Goal: Task Accomplishment & Management: Manage account settings

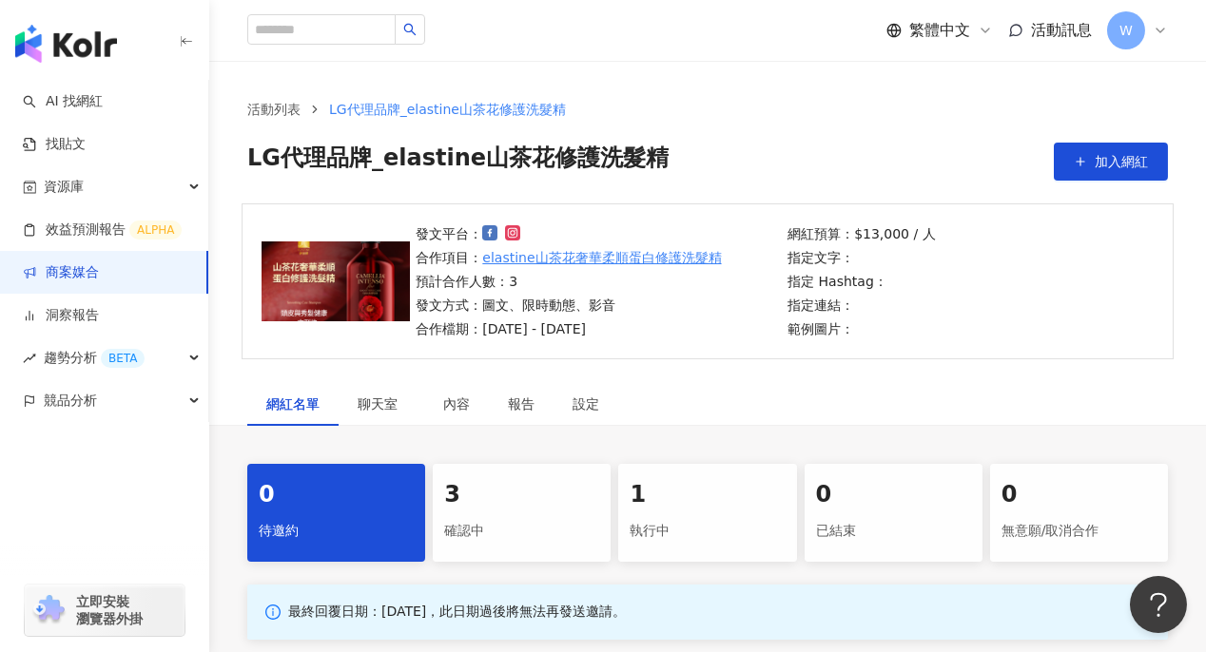
click at [99, 282] on link "商案媒合" at bounding box center [61, 272] width 76 height 19
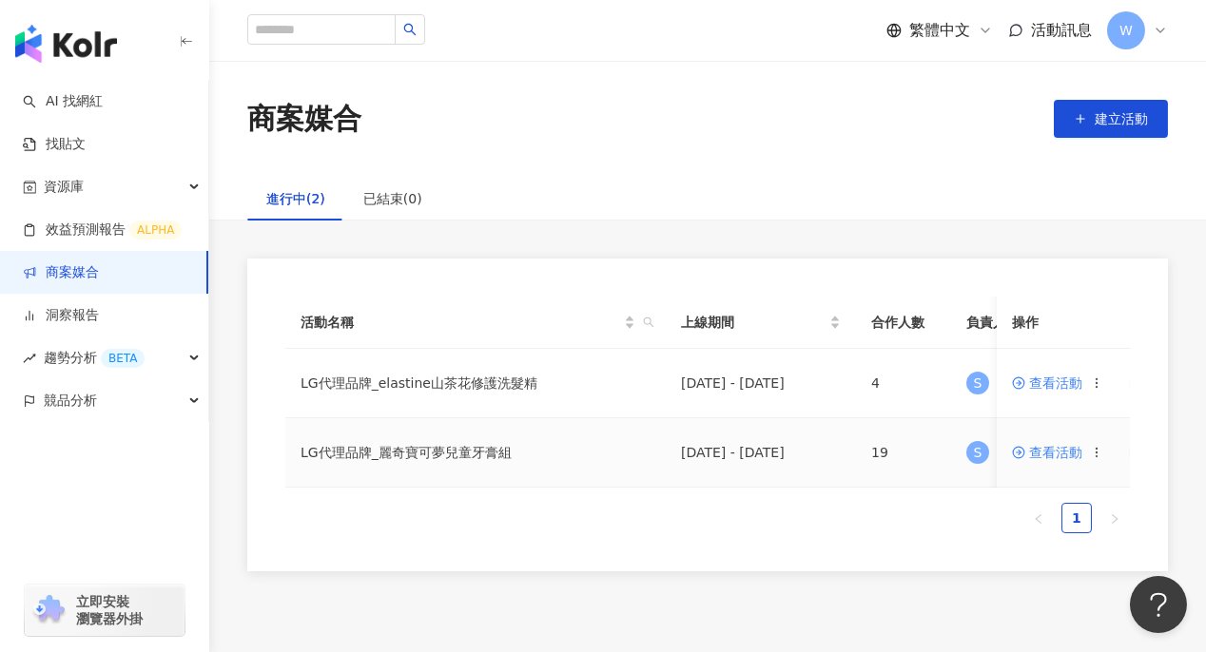
click at [422, 453] on td "LG代理品牌_麗奇寶可夢兒童牙膏組" at bounding box center [475, 452] width 380 height 69
click at [1073, 449] on span "查看活動" at bounding box center [1047, 452] width 70 height 13
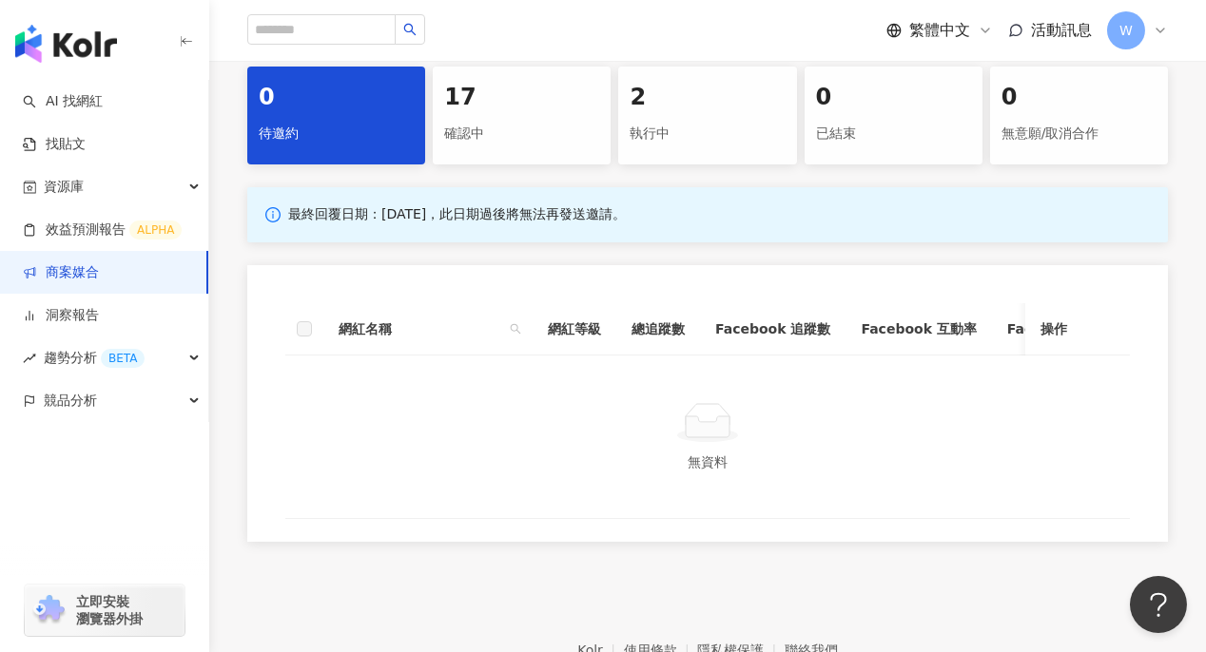
scroll to position [284, 0]
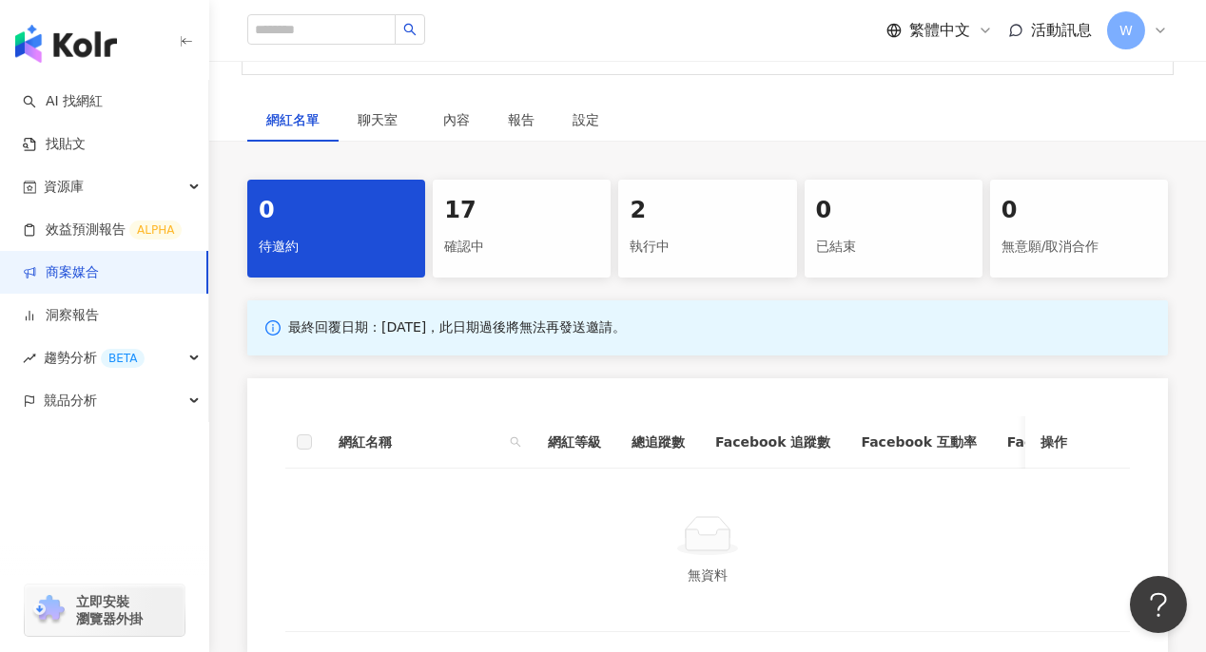
click at [475, 245] on div "確認中" at bounding box center [521, 247] width 155 height 32
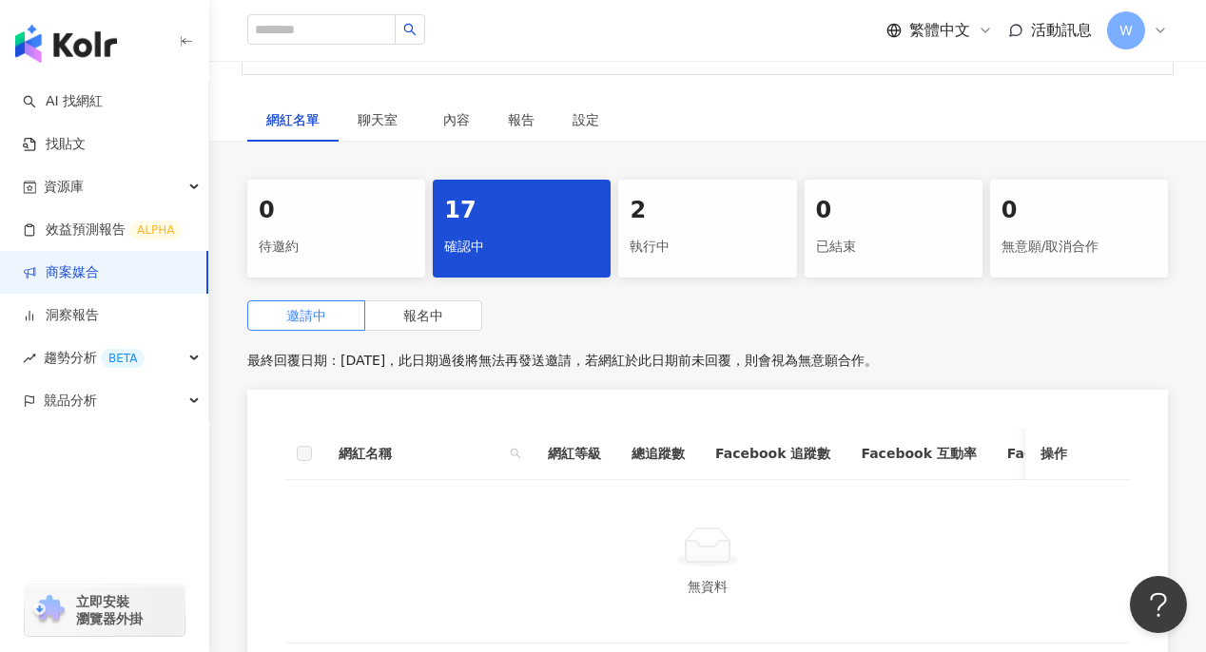
click at [660, 277] on div "0 待邀約 17 確認中 2 執行中 0 已結束 0 無意願/取消合作 邀請中 報名中 最終回覆日期：[DATE]，此日期過後將無法再發送邀請，若網紅於此日期…" at bounding box center [707, 429] width 996 height 498
click at [667, 257] on div "執行中" at bounding box center [706, 247] width 155 height 32
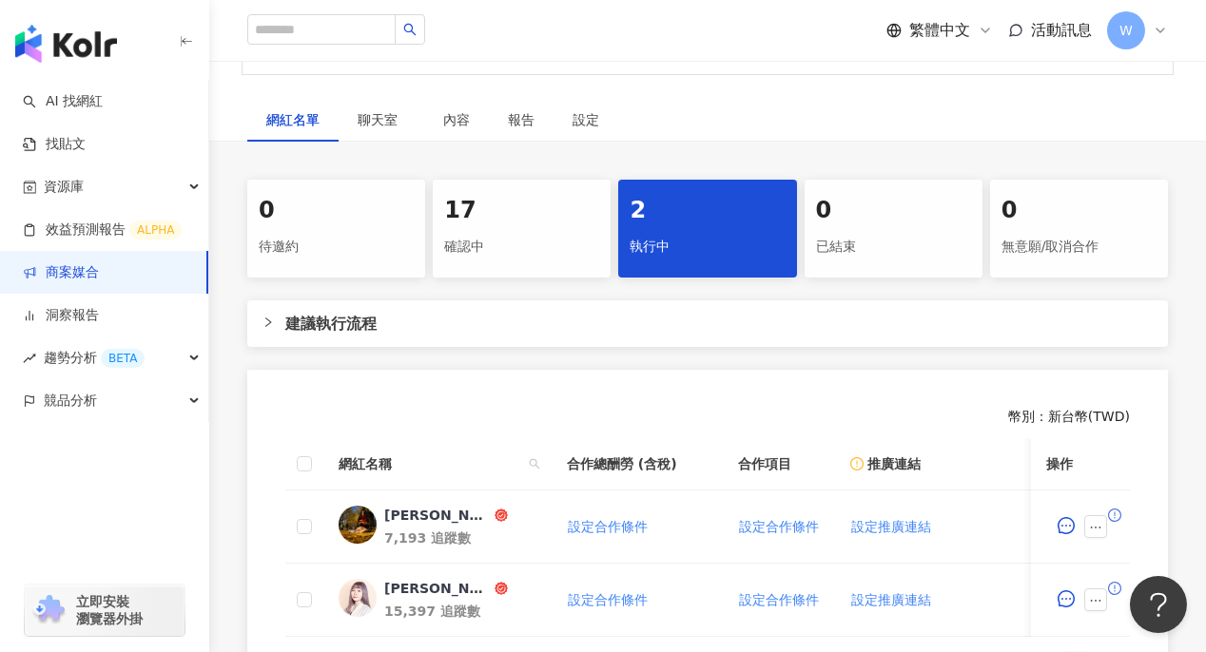
click at [535, 232] on div "確認中" at bounding box center [521, 247] width 155 height 32
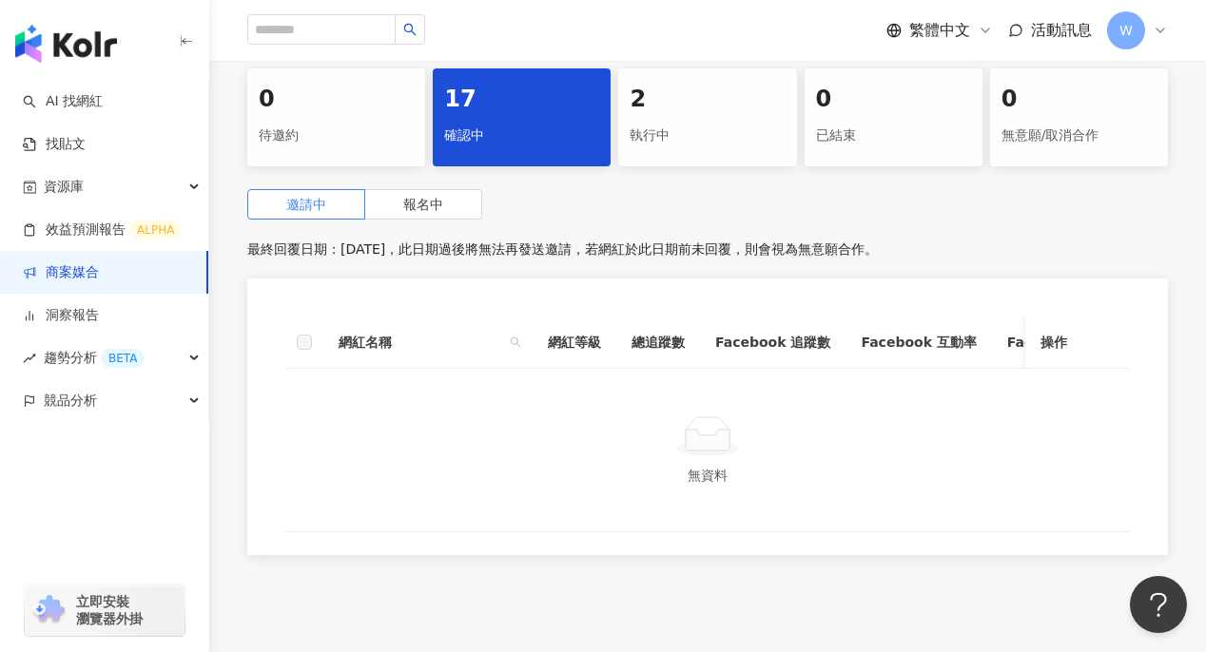
scroll to position [249, 0]
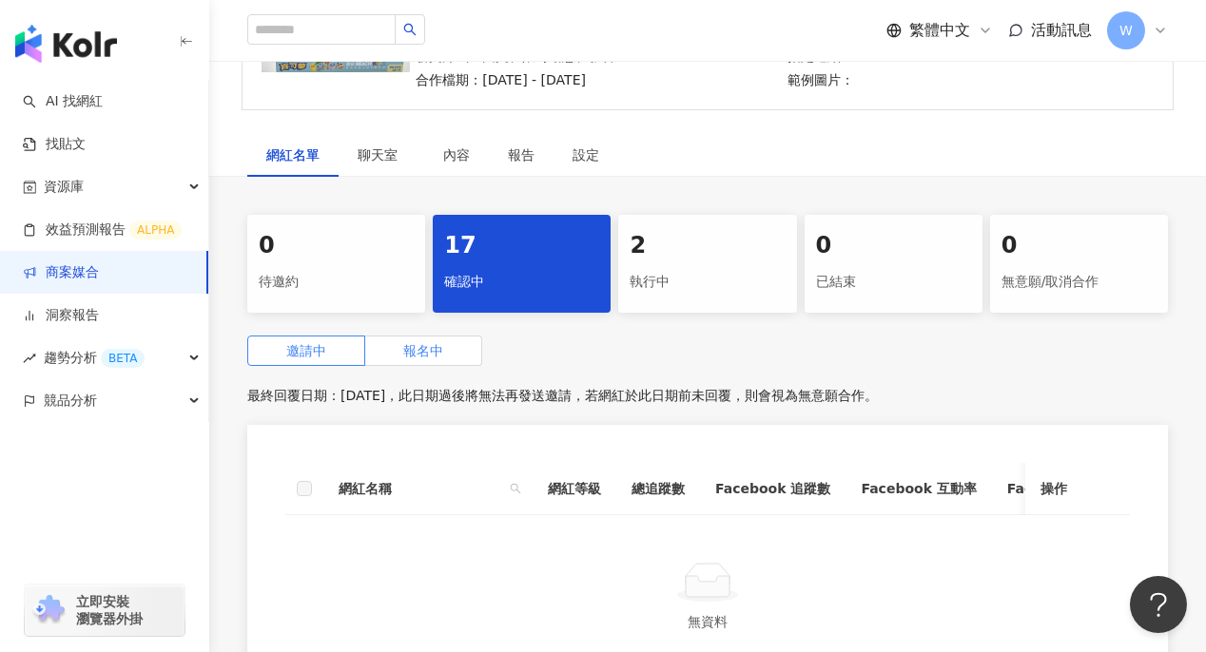
click at [426, 346] on span "報名中" at bounding box center [423, 350] width 40 height 15
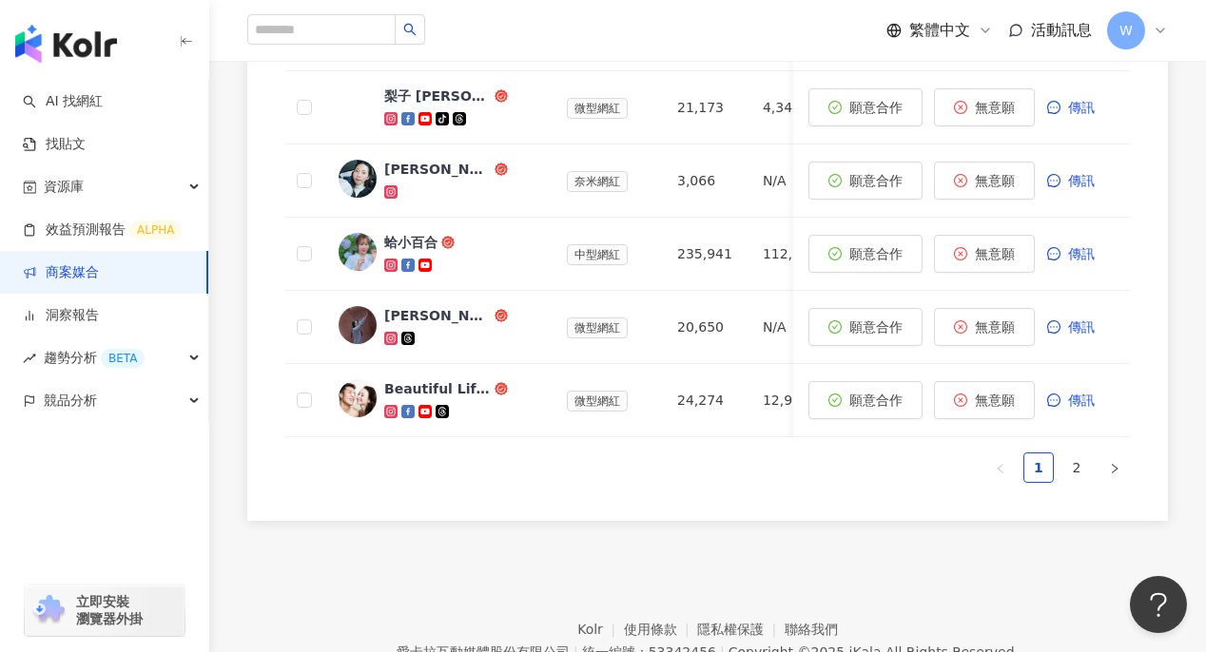
scroll to position [1066, 0]
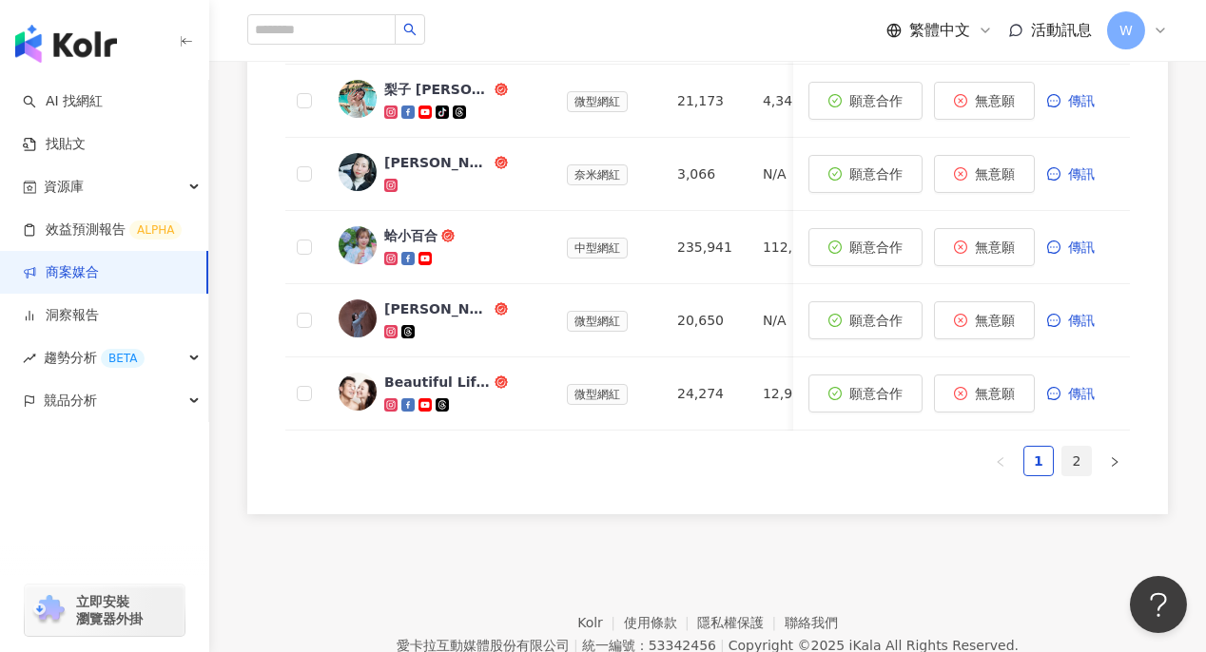
click at [1080, 473] on link "2" at bounding box center [1076, 461] width 29 height 29
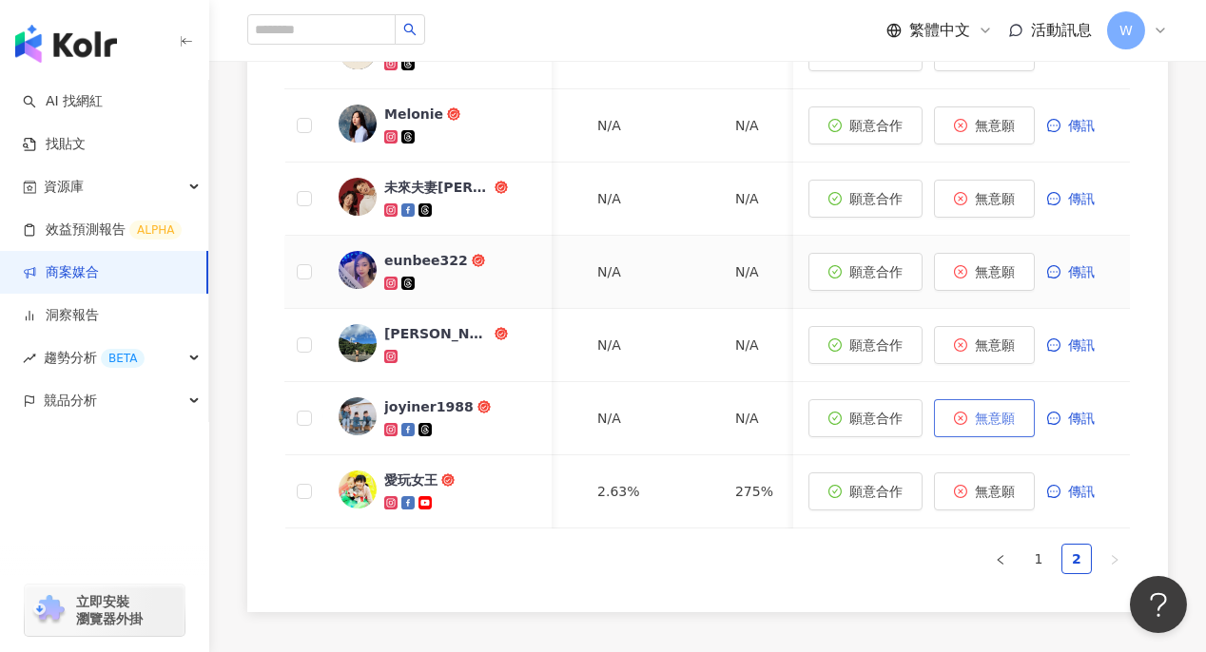
scroll to position [752, 0]
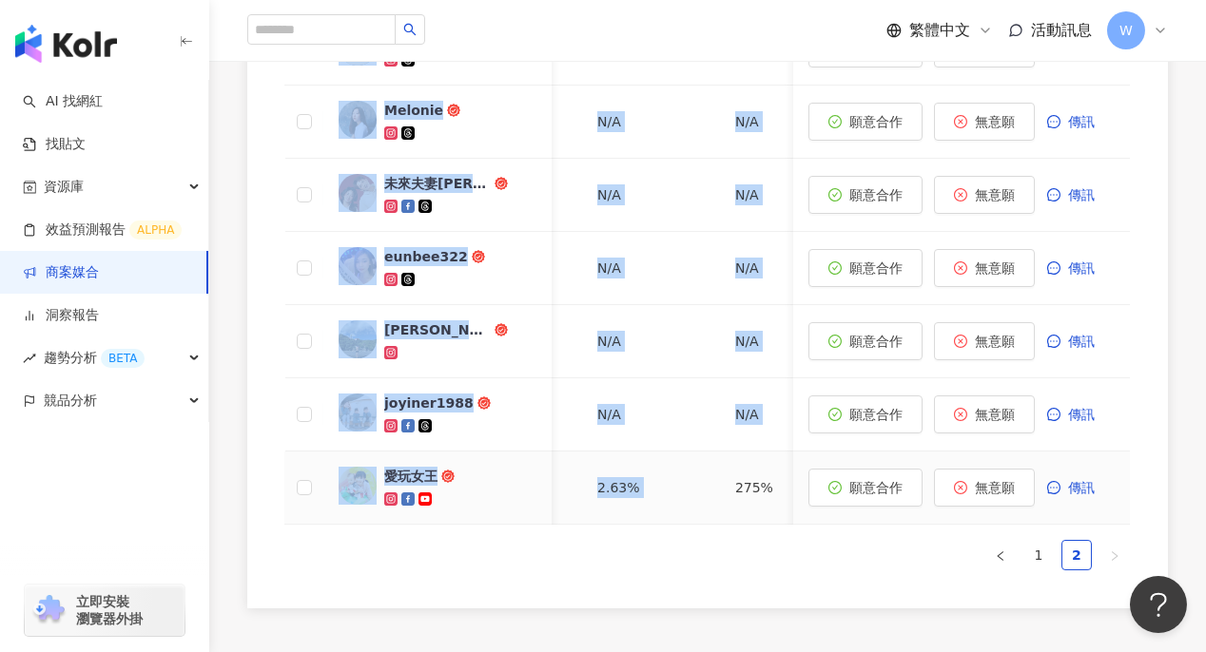
drag, startPoint x: 826, startPoint y: 519, endPoint x: 678, endPoint y: 519, distance: 148.3
click at [678, 519] on tr "愛玩女王 中小型網紅 56,656 27,497 N/A 114% 917 2.63% 275% 28,242 0.57% 53.9% 新增備註 願意合作 無…" at bounding box center [649, 488] width 2207 height 73
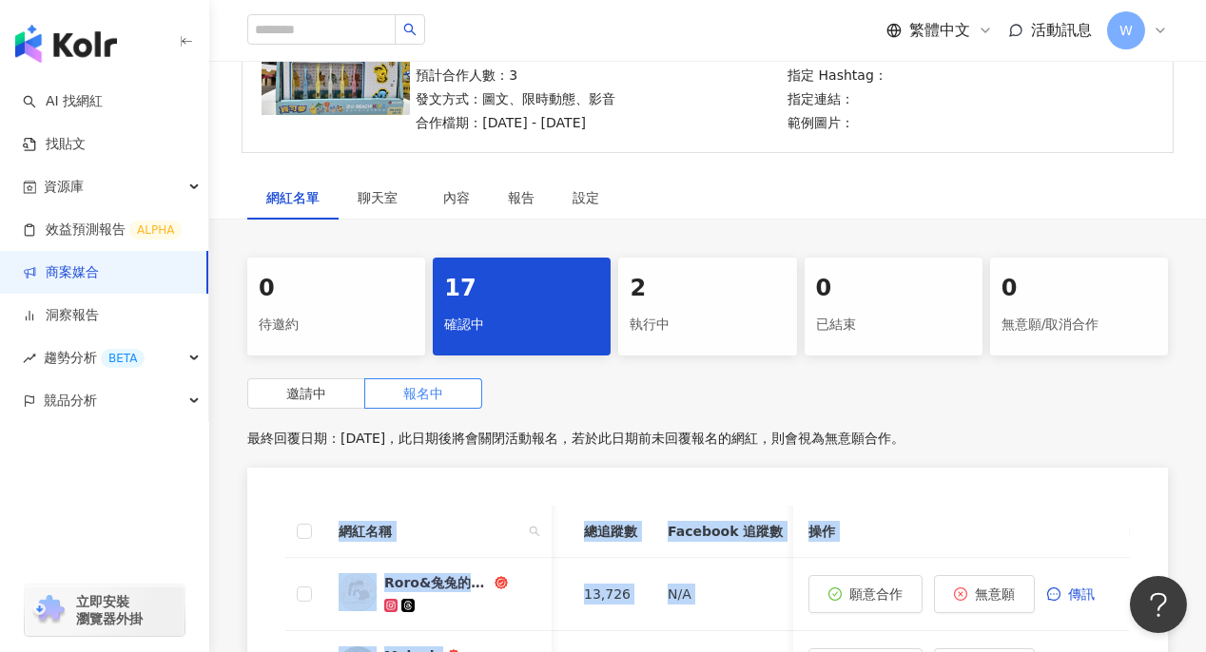
scroll to position [372, 0]
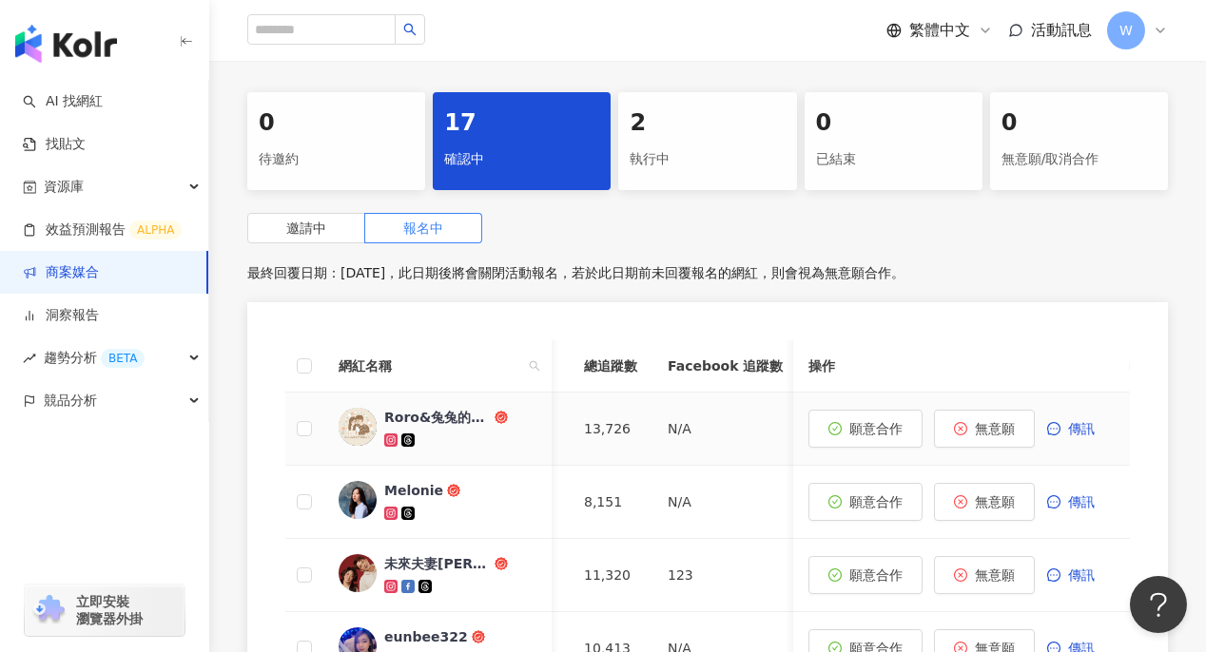
click at [422, 419] on div "Roro&兔兔的跑跳人生" at bounding box center [437, 417] width 106 height 19
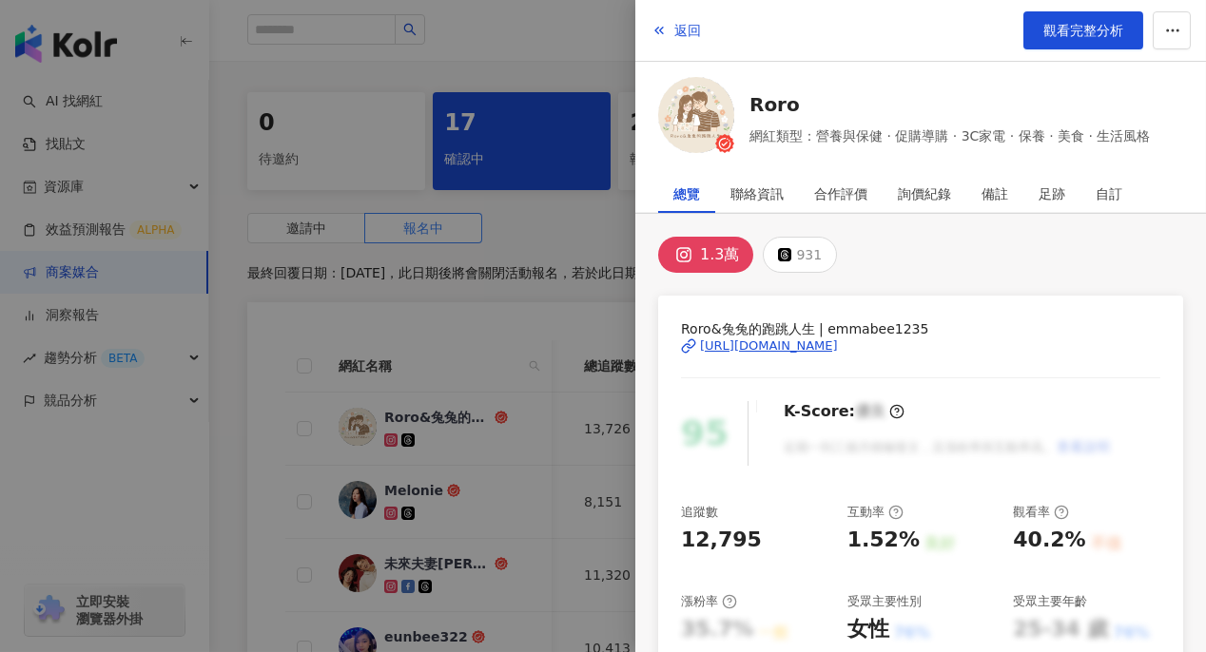
click at [835, 346] on div "https://www.instagram.com/emmabee1235/" at bounding box center [769, 346] width 138 height 17
click at [489, 310] on div at bounding box center [603, 326] width 1206 height 652
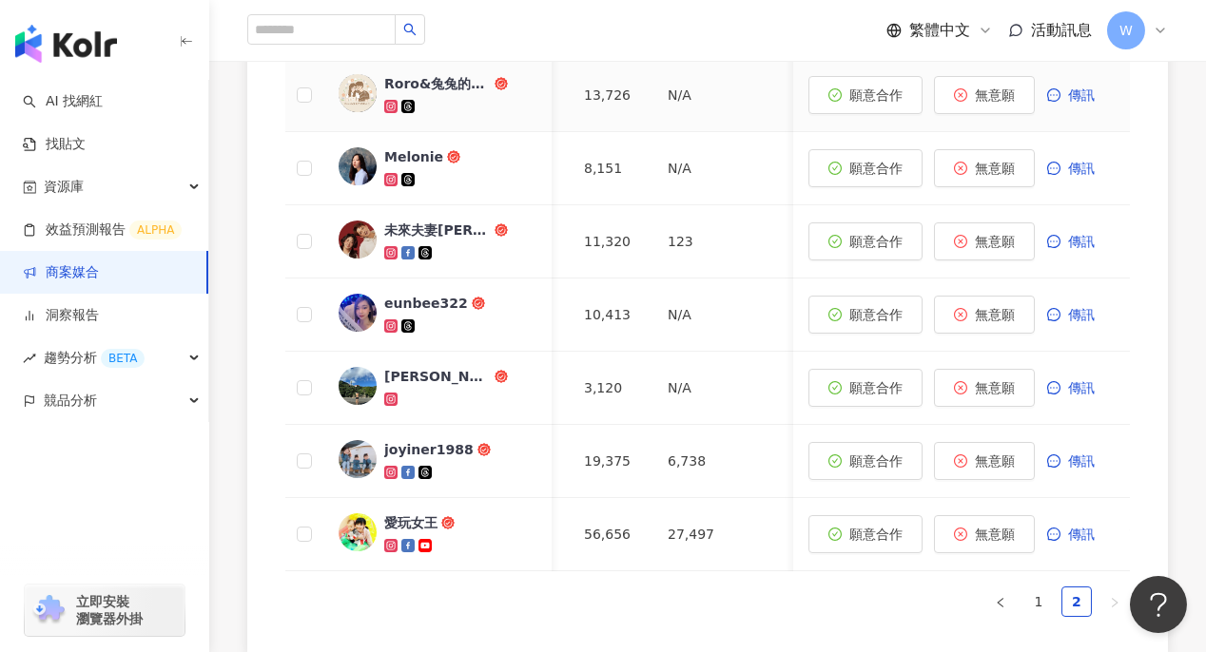
scroll to position [752, 0]
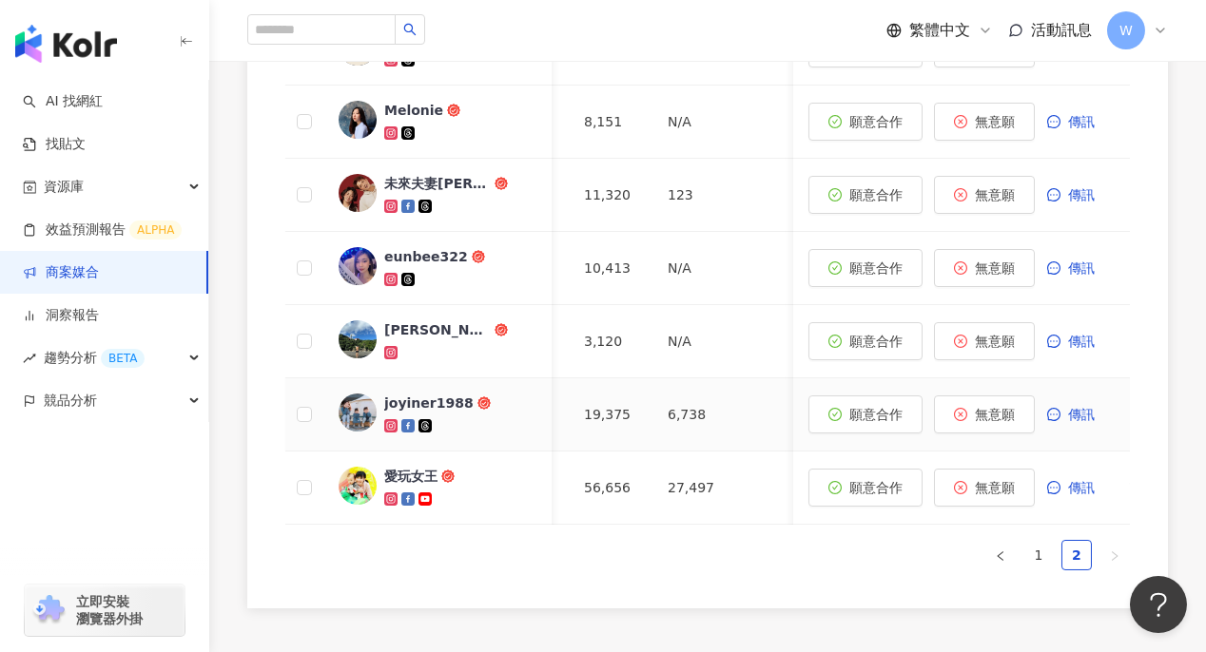
click at [434, 401] on div "joyiner1988" at bounding box center [428, 403] width 89 height 19
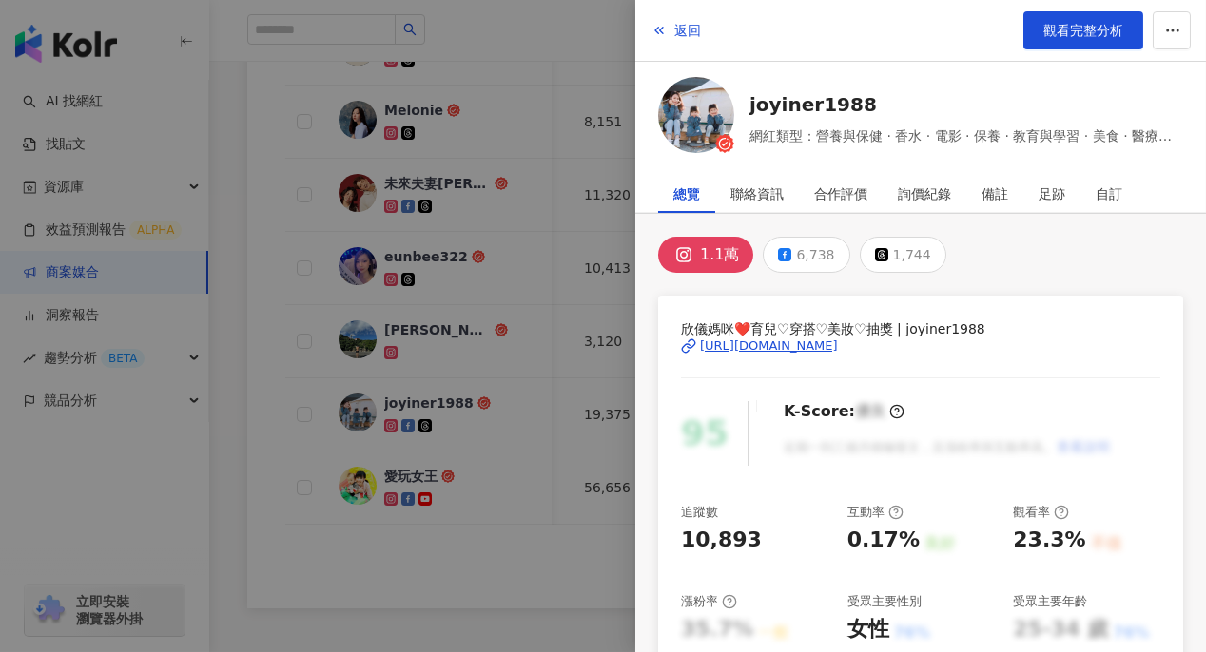
click at [720, 346] on div "https://www.instagram.com/joyiner1988/" at bounding box center [769, 346] width 138 height 17
click at [524, 68] on div at bounding box center [603, 326] width 1206 height 652
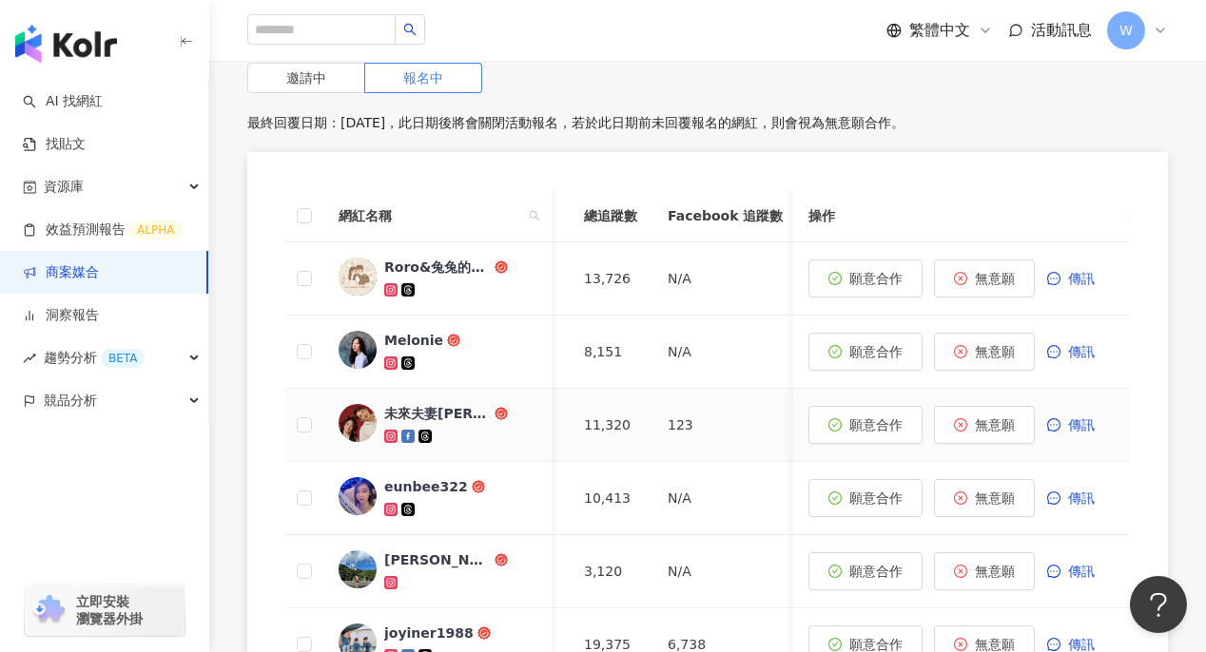
scroll to position [467, 0]
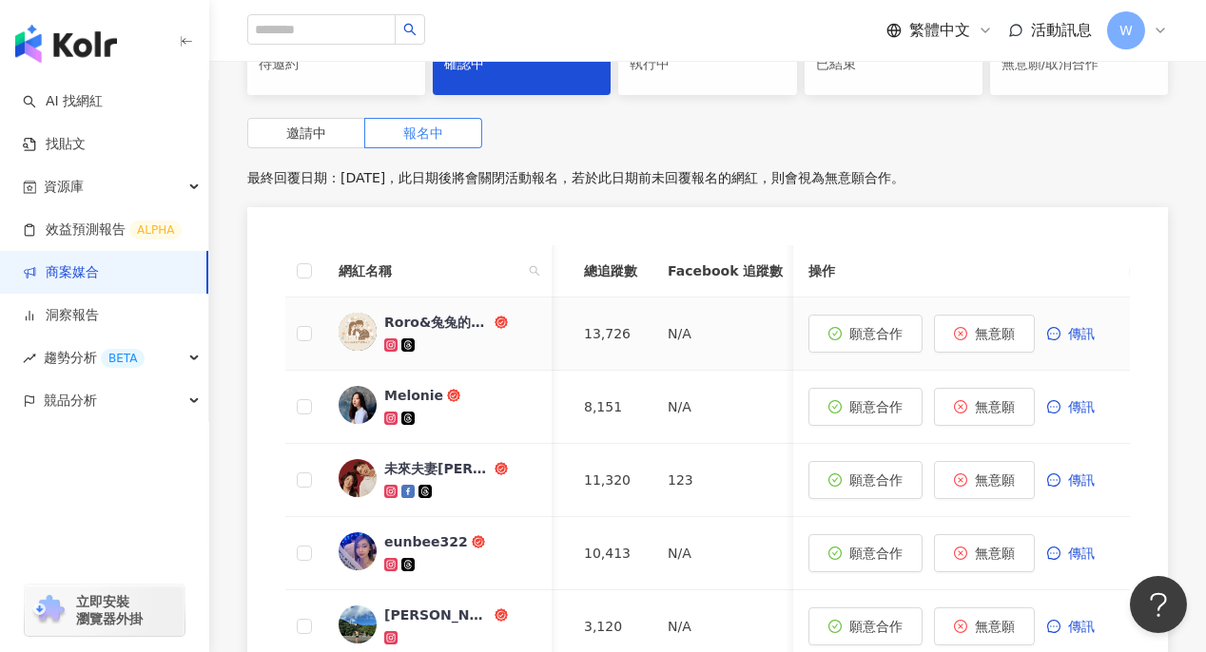
click at [447, 316] on div "Roro&兔兔的跑跳人生" at bounding box center [437, 322] width 106 height 19
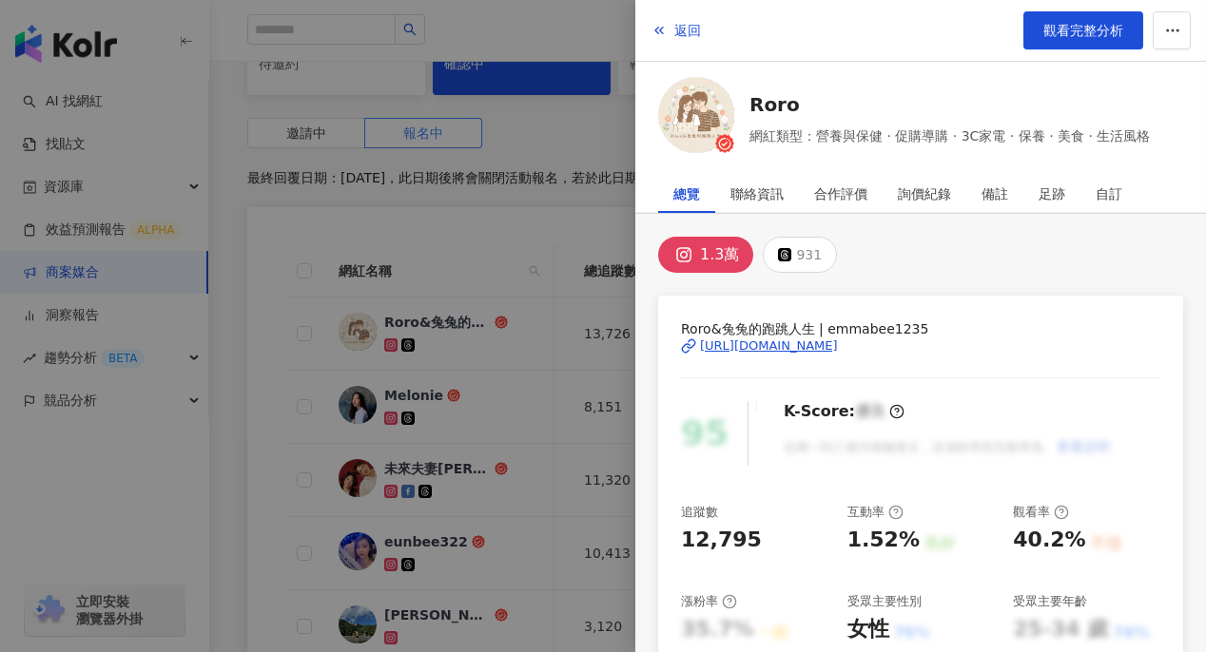
click at [435, 471] on div at bounding box center [603, 326] width 1206 height 652
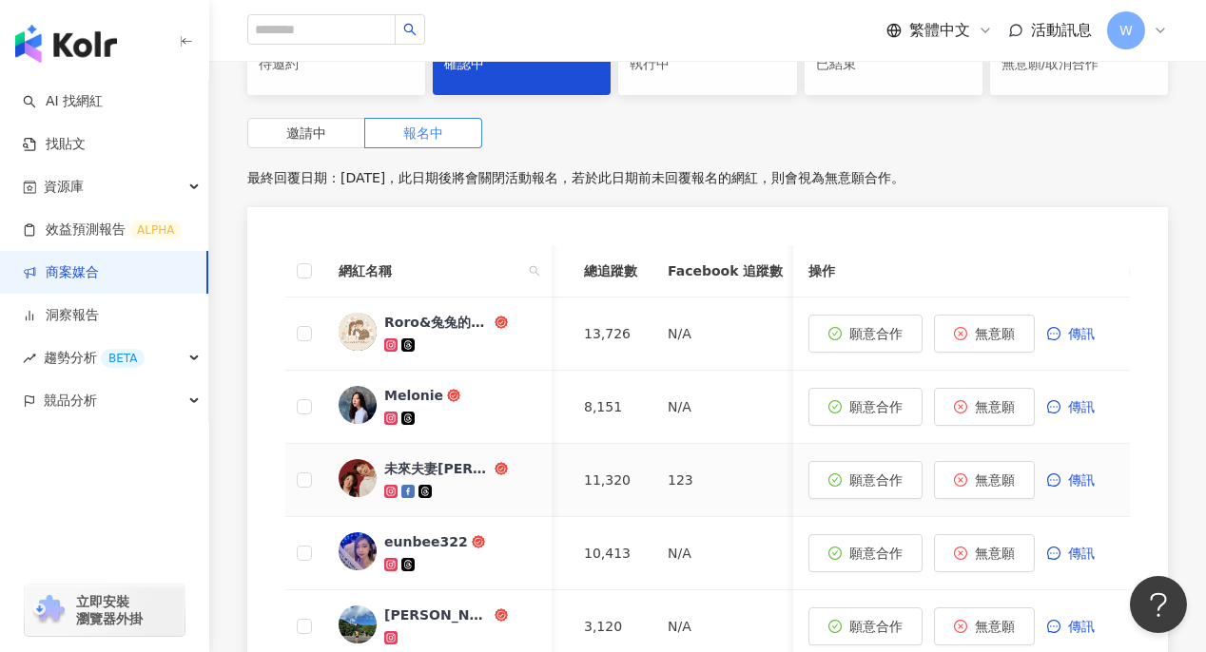
click at [440, 470] on div "未來夫妻Monica & Kim" at bounding box center [437, 468] width 106 height 19
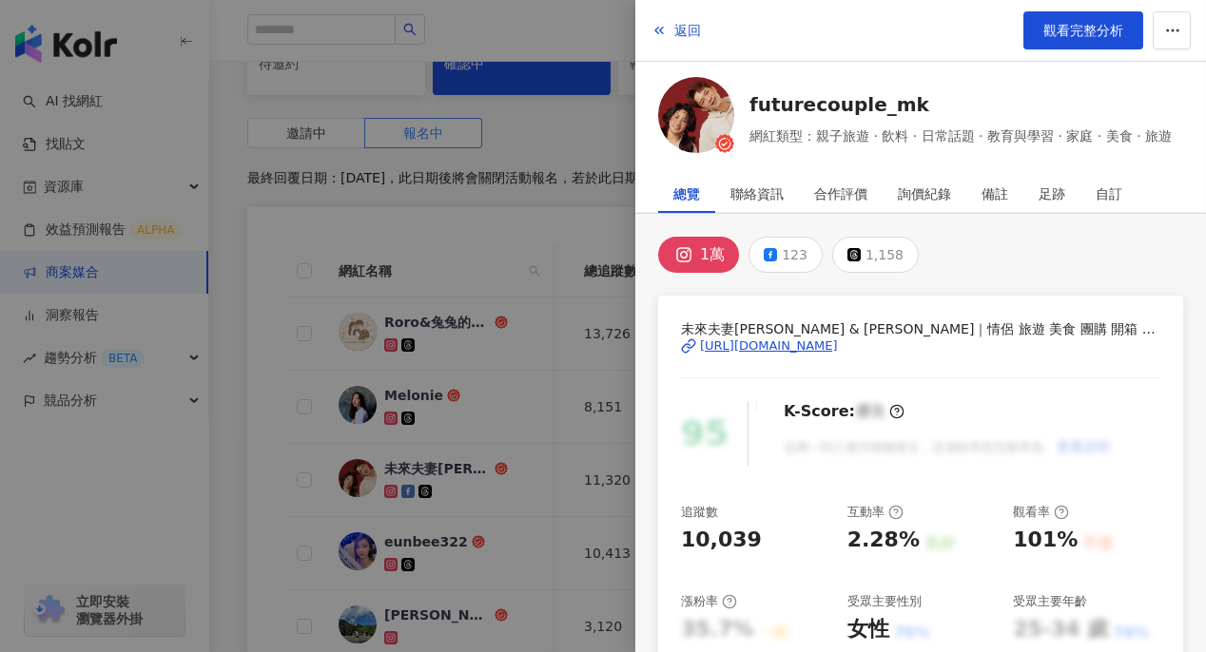
click at [764, 338] on div "https://www.instagram.com/futurecouple_mk/" at bounding box center [769, 346] width 138 height 17
click at [517, 242] on div at bounding box center [603, 326] width 1206 height 652
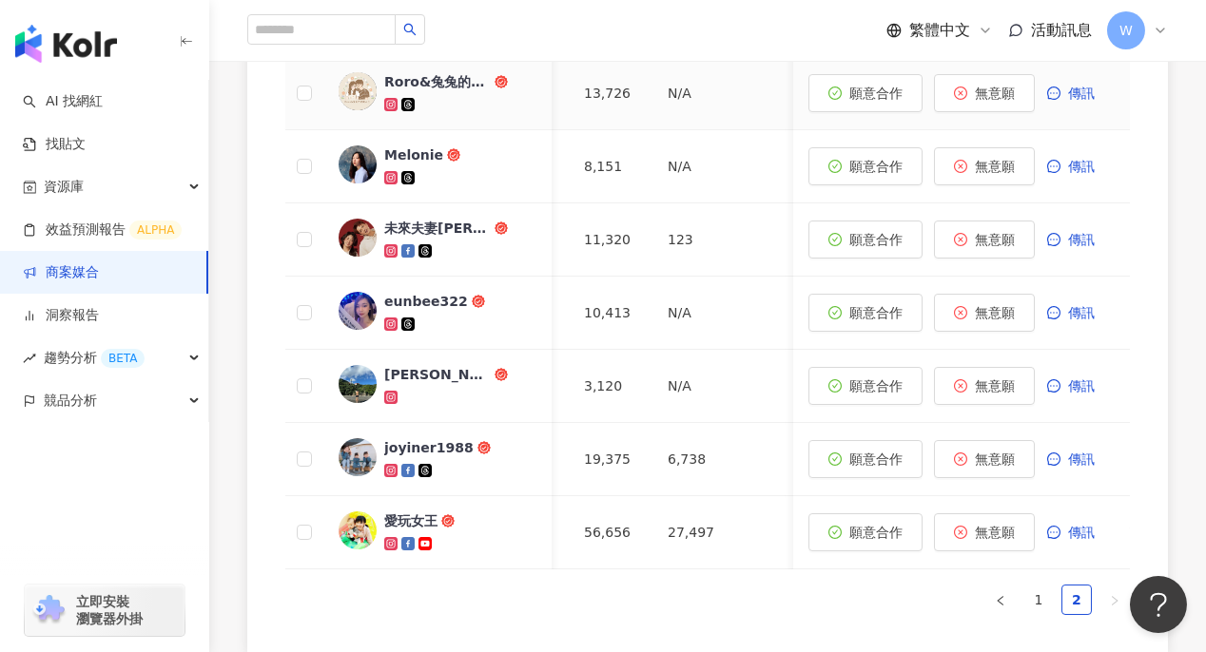
scroll to position [752, 0]
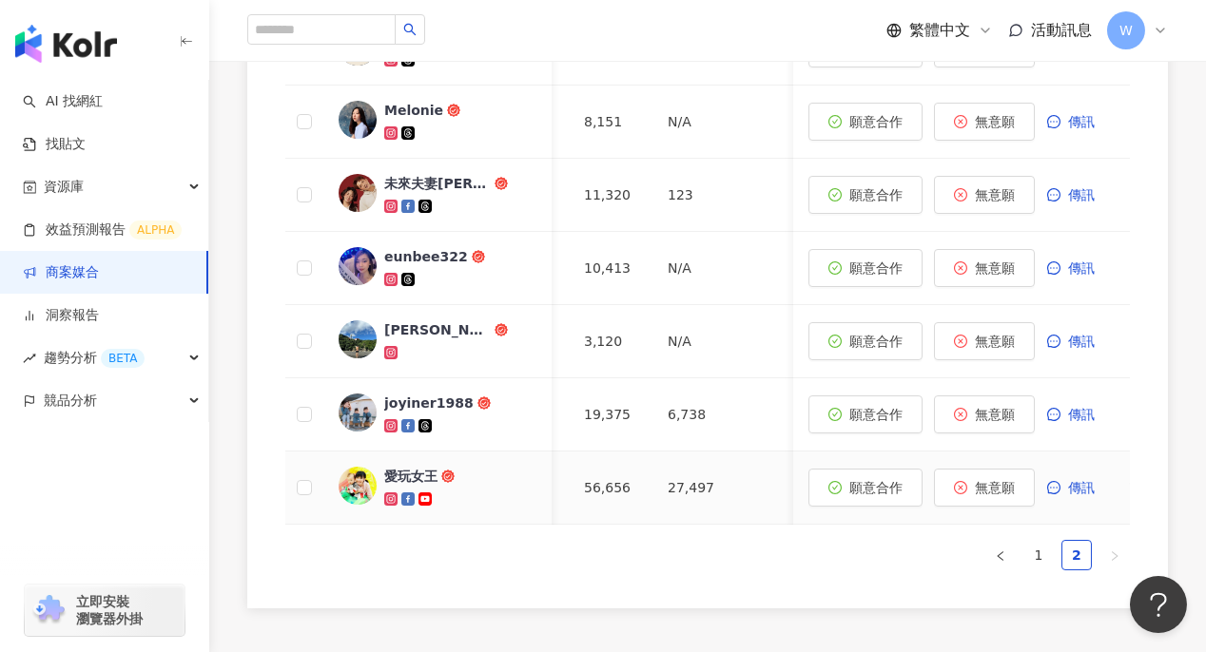
click at [427, 467] on div "愛玩女王" at bounding box center [410, 476] width 53 height 19
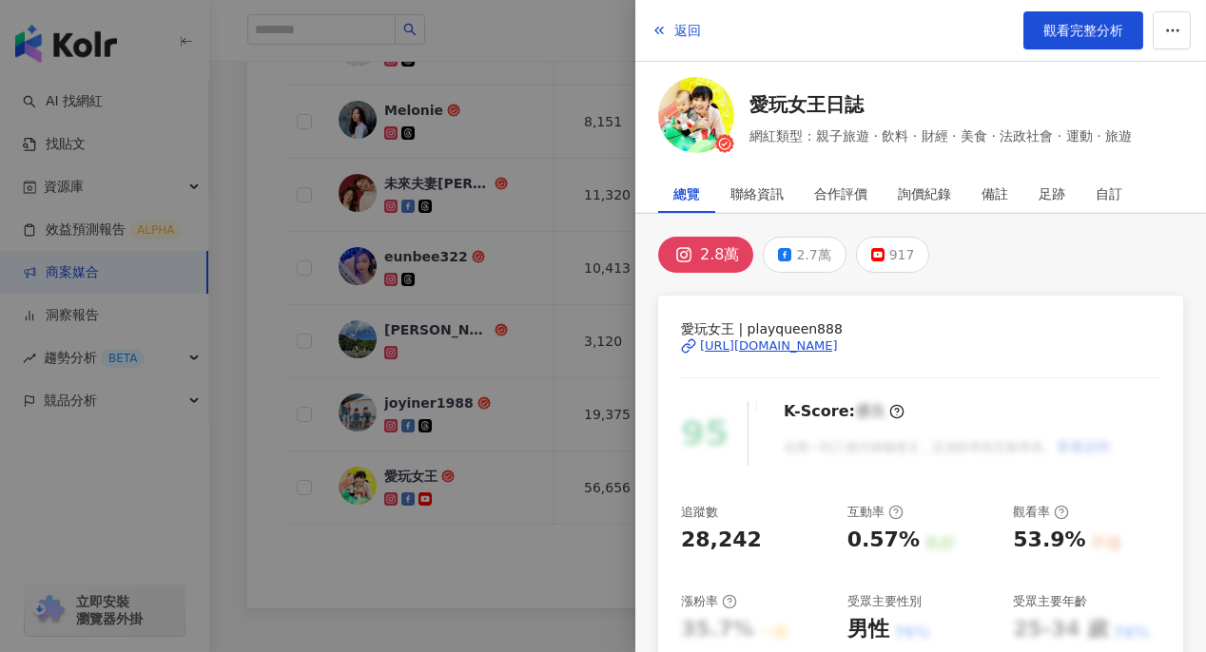
click at [788, 351] on div "https://www.instagram.com/playqueen888/" at bounding box center [769, 346] width 138 height 17
click at [515, 378] on div at bounding box center [603, 326] width 1206 height 652
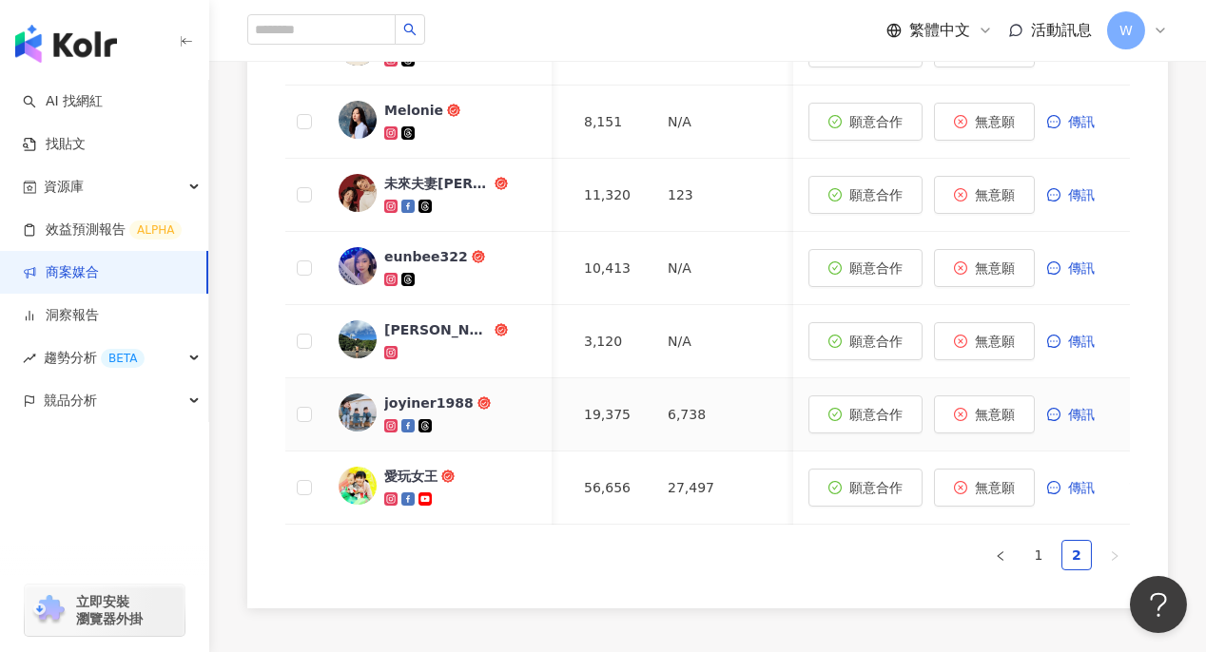
click at [405, 400] on div "joyiner1988" at bounding box center [428, 403] width 89 height 19
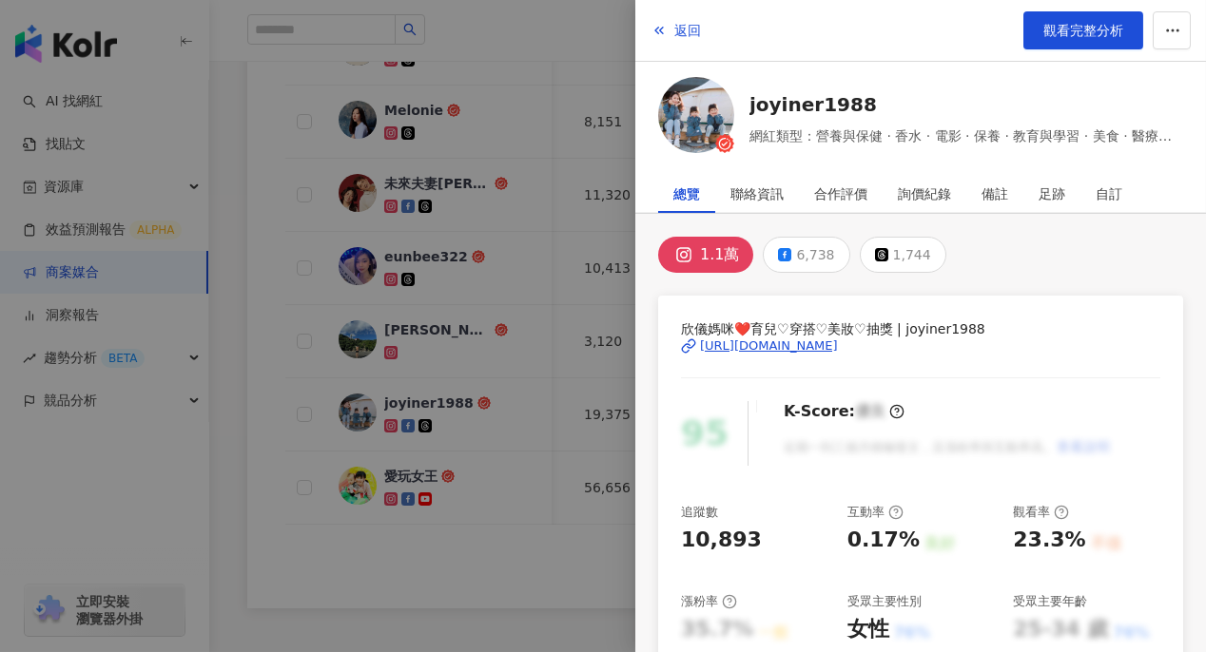
click at [486, 327] on div at bounding box center [603, 326] width 1206 height 652
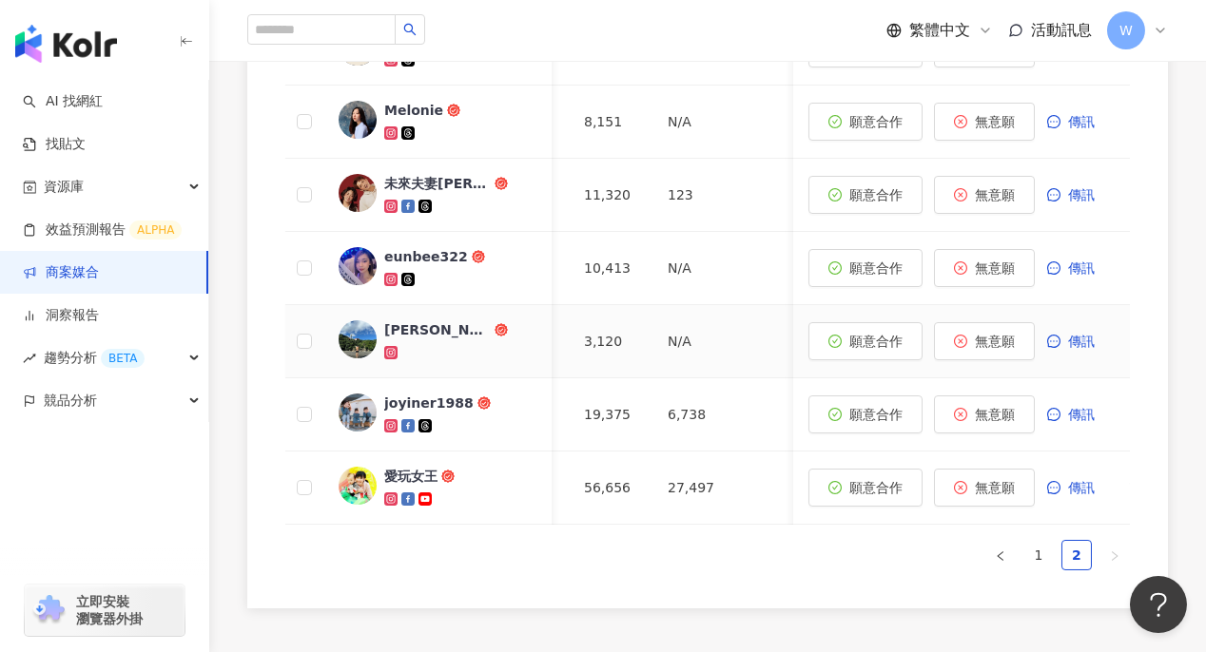
click at [396, 323] on div "陳昱誠" at bounding box center [437, 329] width 106 height 19
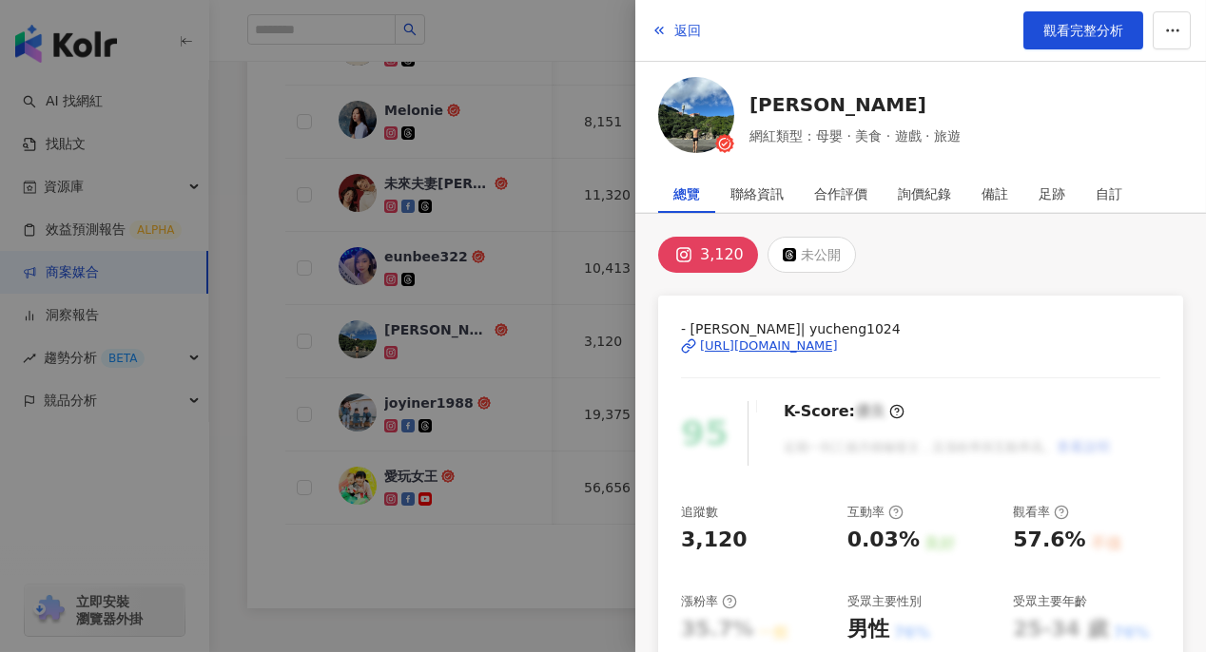
click at [756, 341] on div "https://www.instagram.com/yucheng1024/" at bounding box center [769, 346] width 138 height 17
click at [532, 264] on div at bounding box center [603, 326] width 1206 height 652
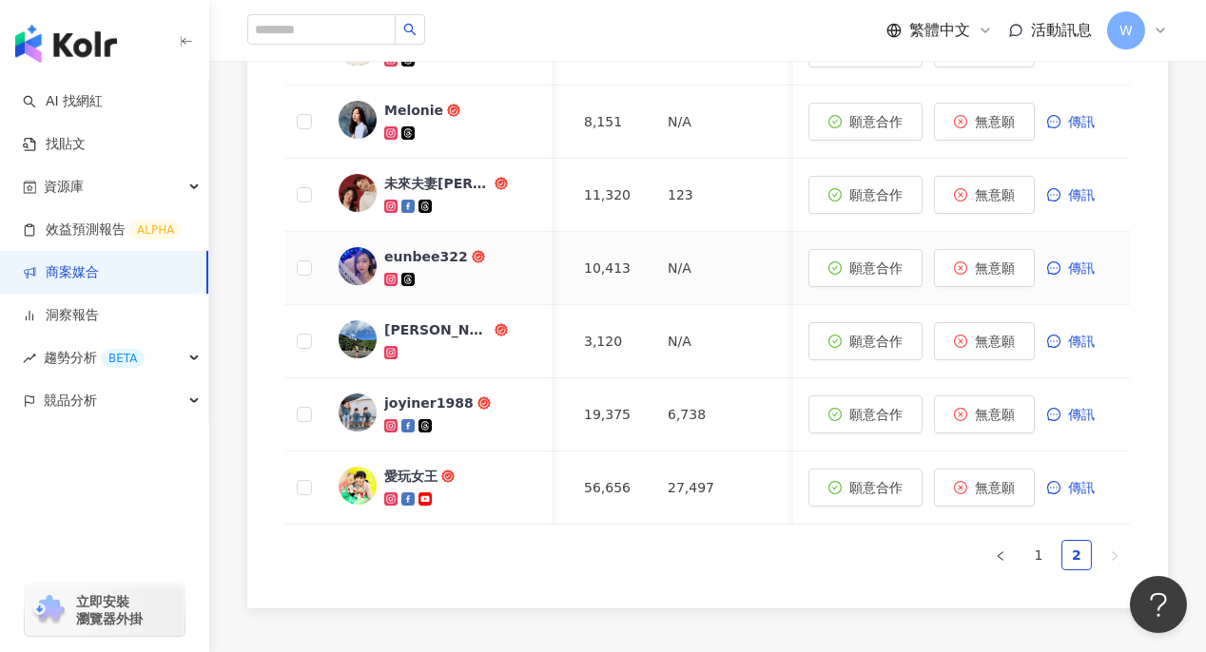
click at [429, 247] on div "eunbee322" at bounding box center [426, 256] width 84 height 19
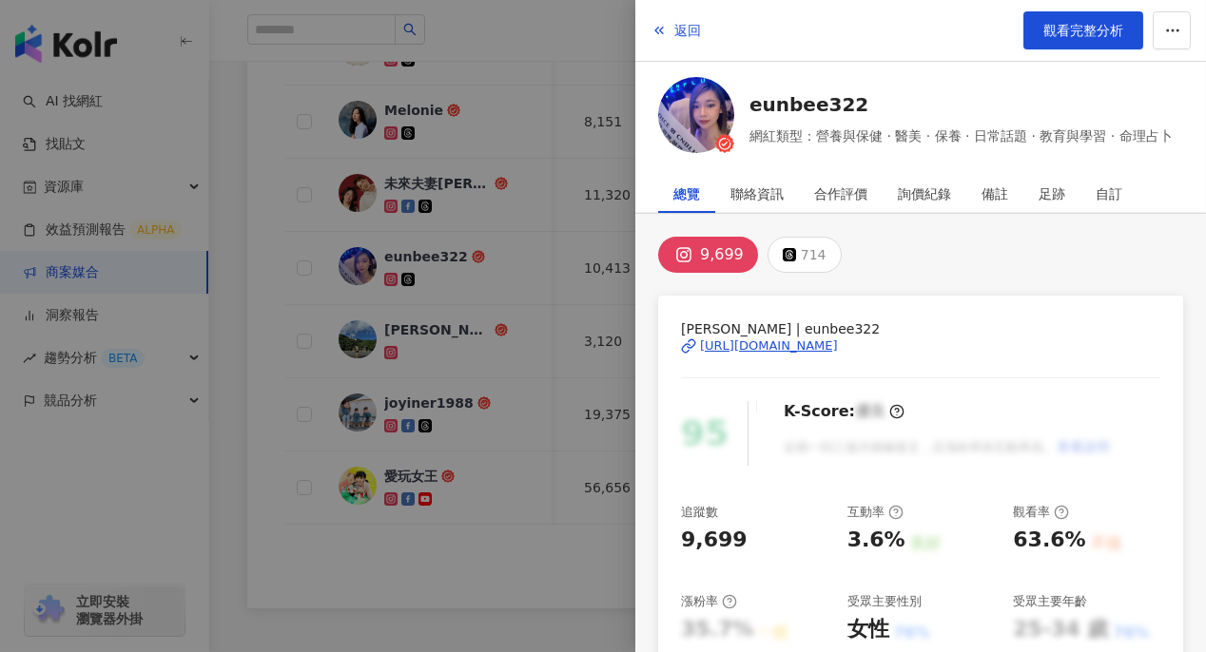
click at [759, 343] on div "https://www.instagram.com/eunbee322/" at bounding box center [769, 346] width 138 height 17
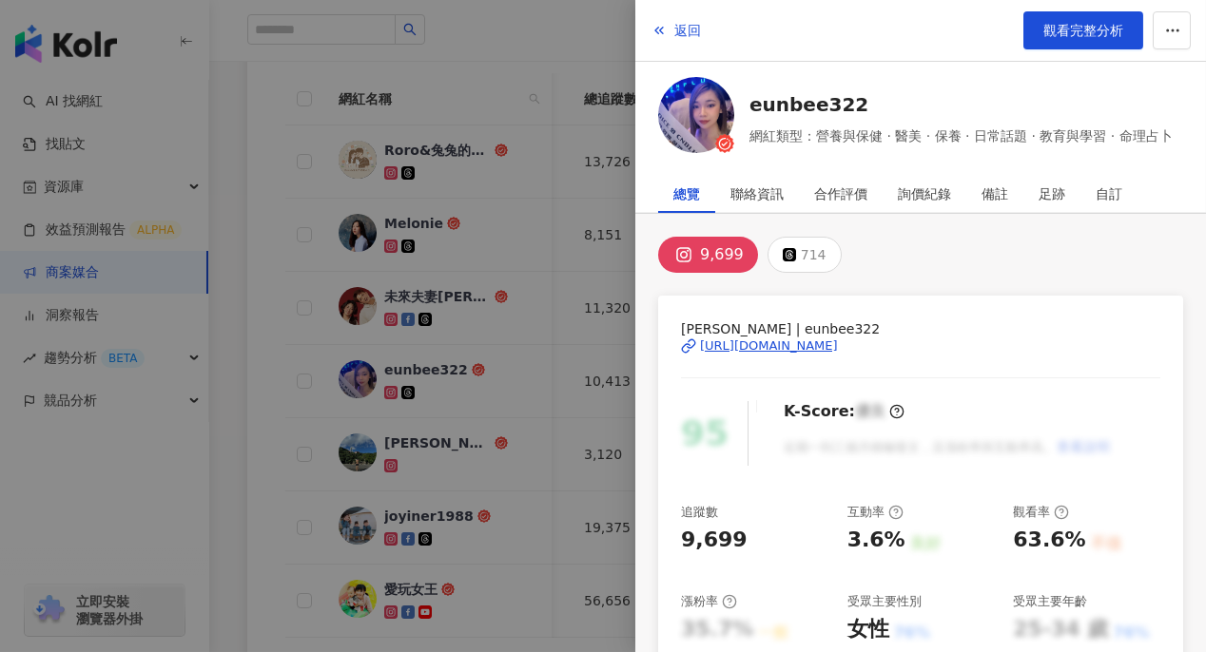
scroll to position [562, 0]
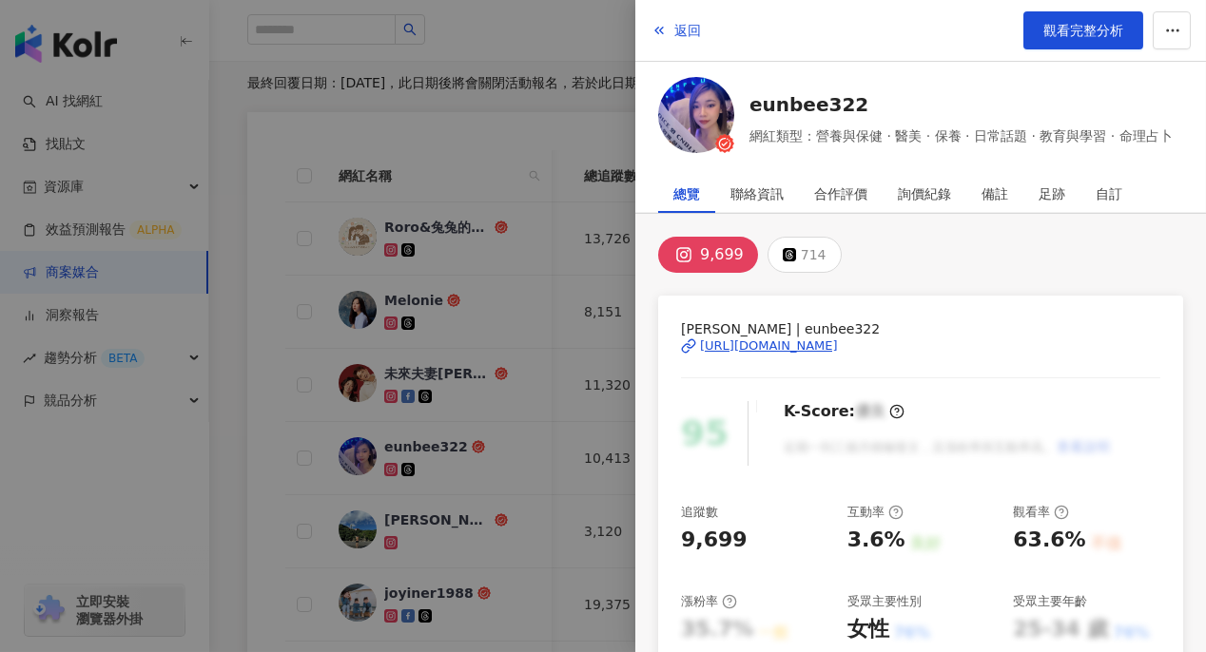
click at [500, 253] on div at bounding box center [603, 326] width 1206 height 652
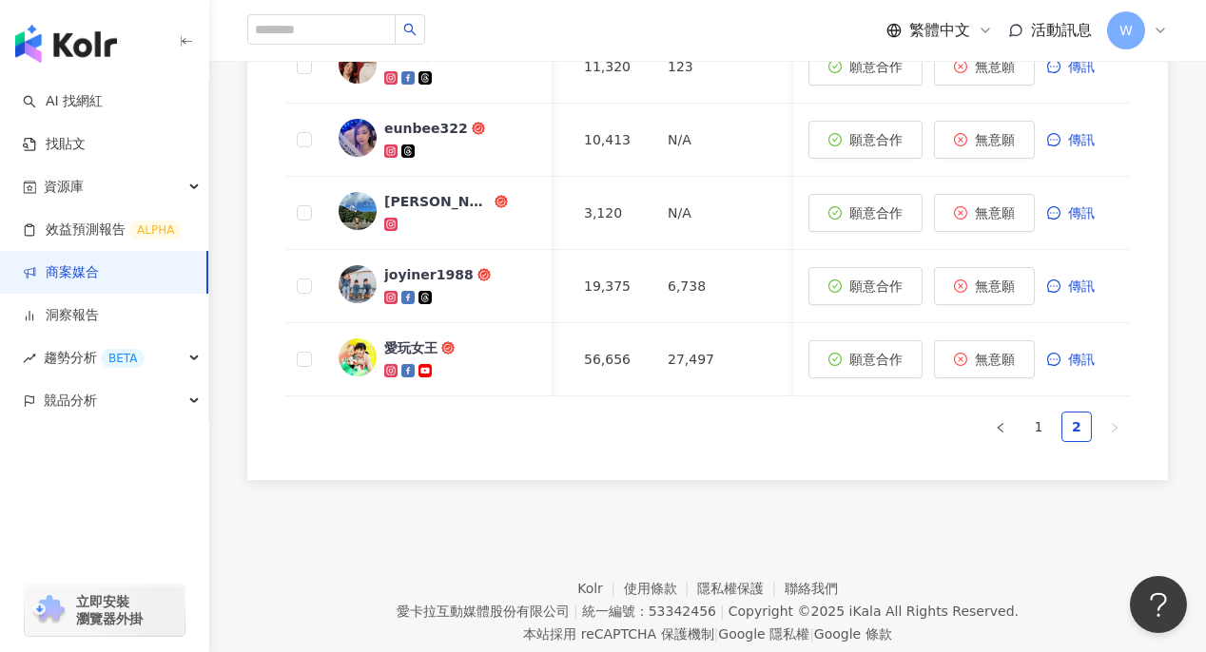
scroll to position [942, 0]
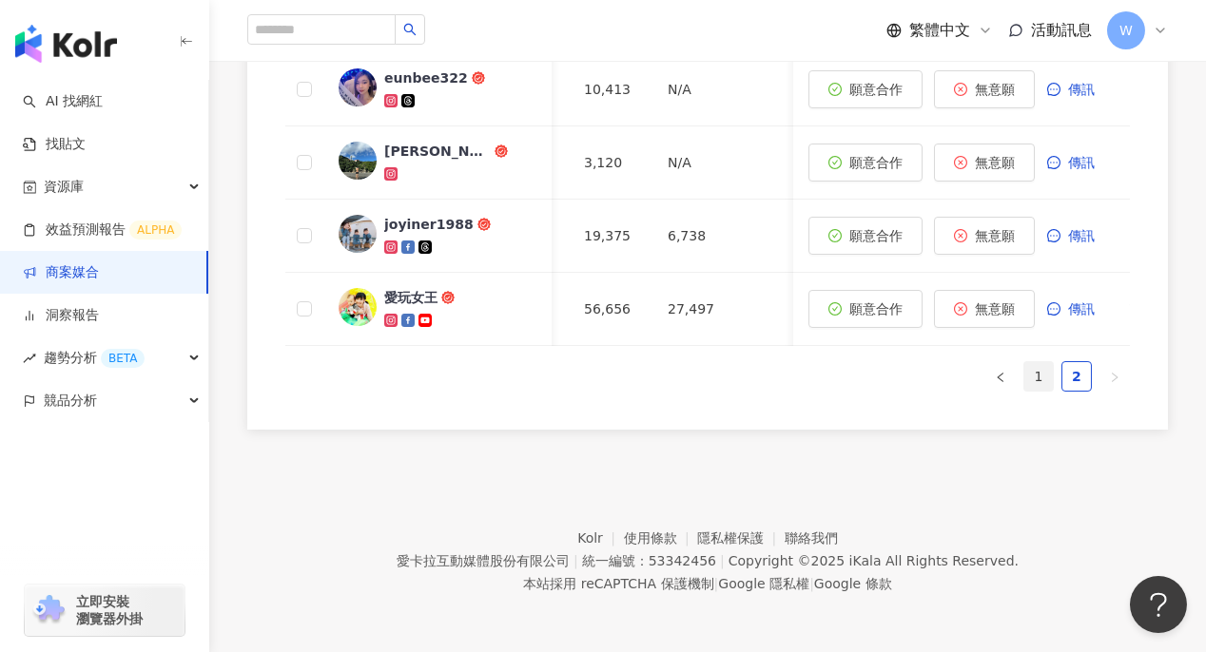
click at [1034, 376] on link "1" at bounding box center [1038, 376] width 29 height 29
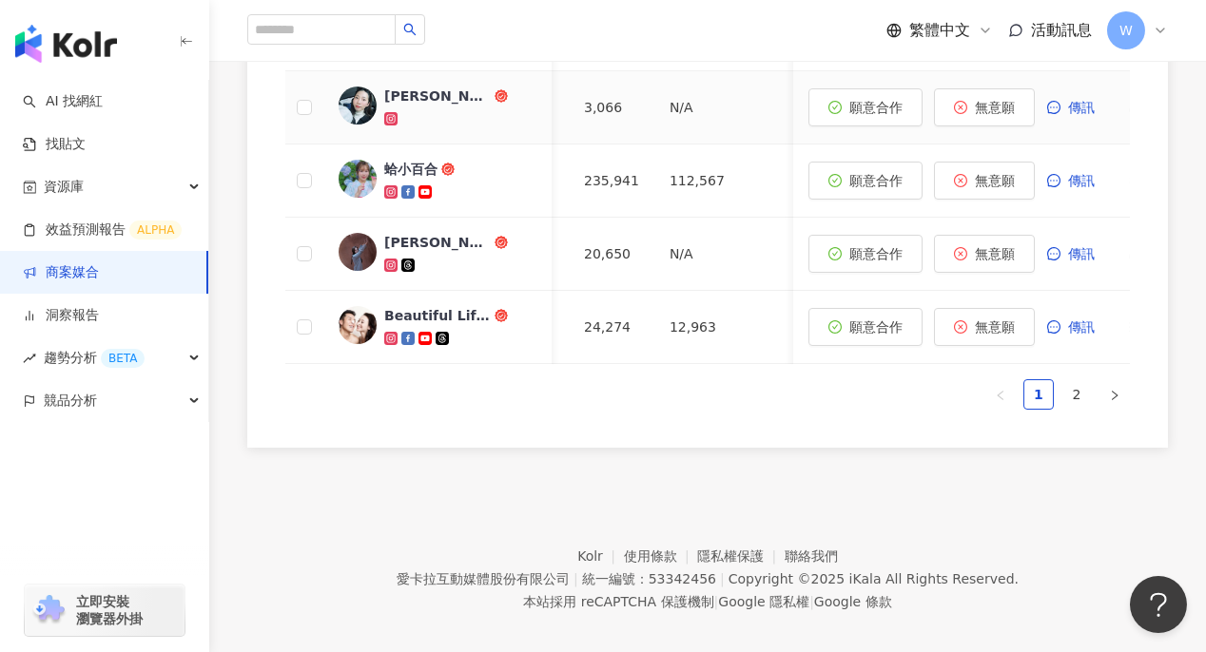
scroll to position [1133, 0]
click at [436, 309] on div "Beautiful Life By GM" at bounding box center [437, 314] width 106 height 19
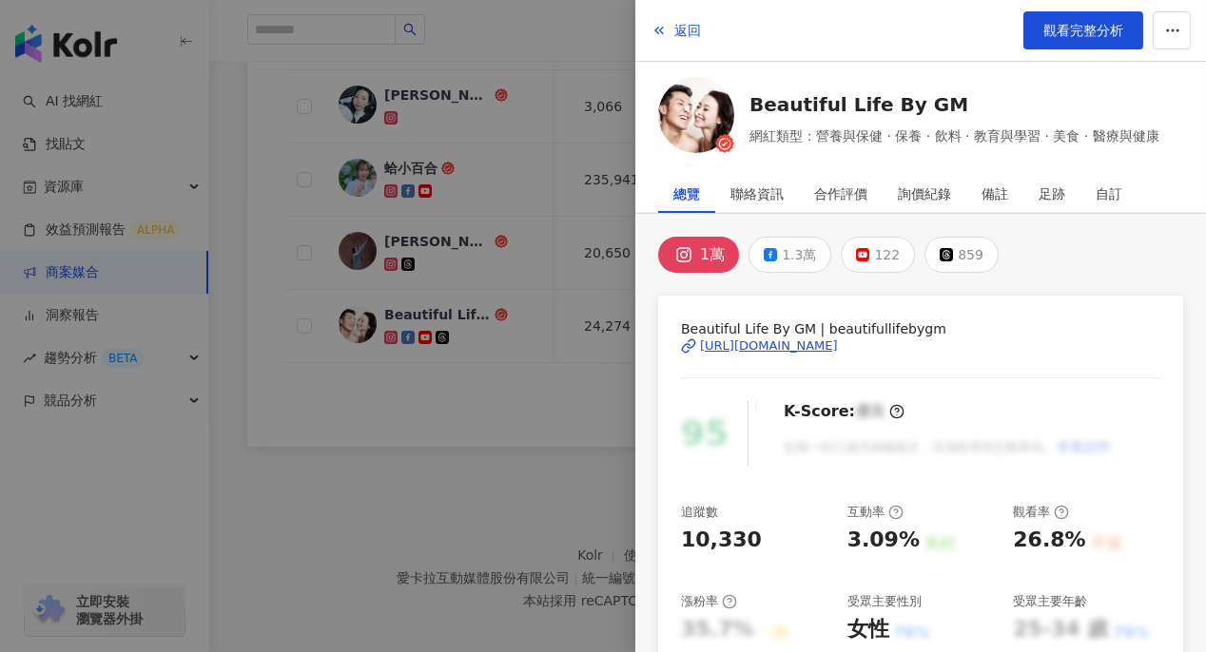
click at [764, 345] on div "https://www.instagram.com/beautifullifebygm/" at bounding box center [769, 346] width 138 height 17
click at [489, 242] on div at bounding box center [603, 326] width 1206 height 652
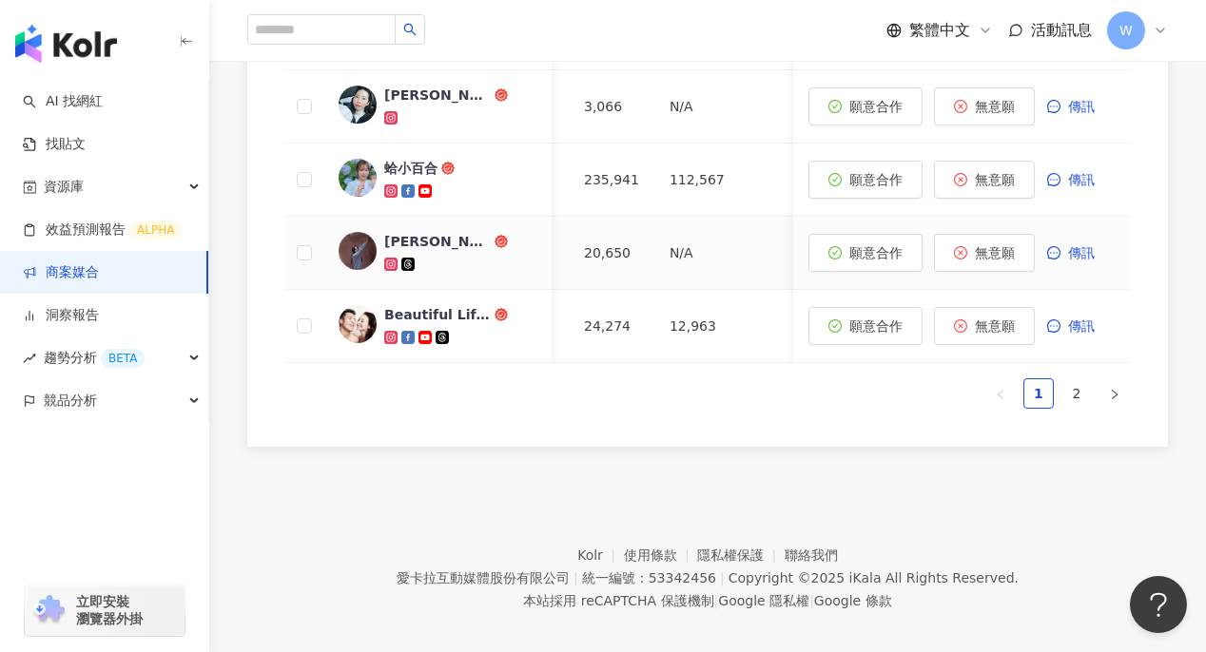
click at [382, 232] on link "yu芷妤" at bounding box center [437, 253] width 198 height 42
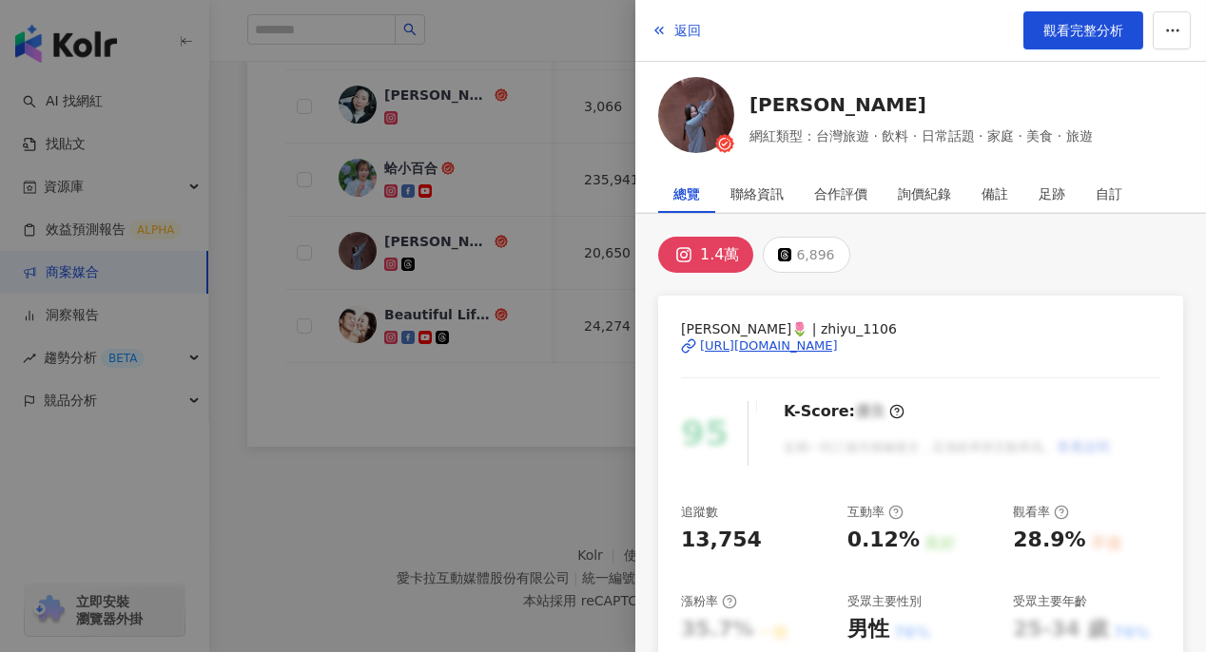
click at [735, 338] on div "https://www.instagram.com/zhiyu_1106/" at bounding box center [769, 346] width 138 height 17
click at [511, 187] on div at bounding box center [603, 326] width 1206 height 652
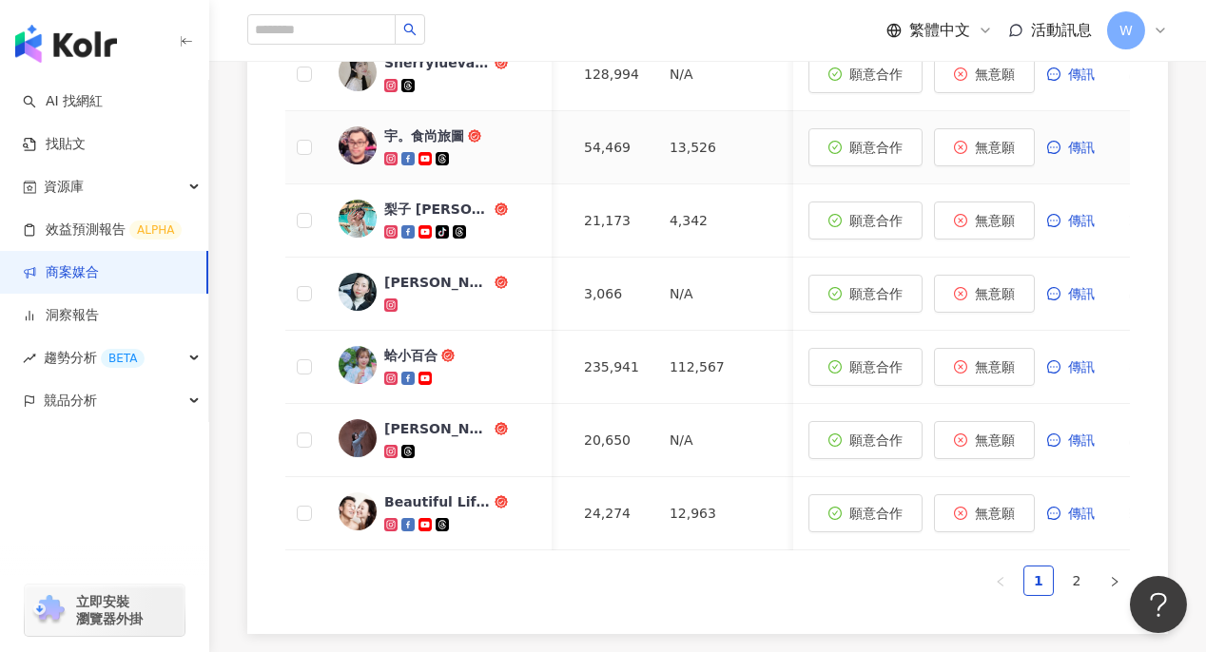
scroll to position [942, 0]
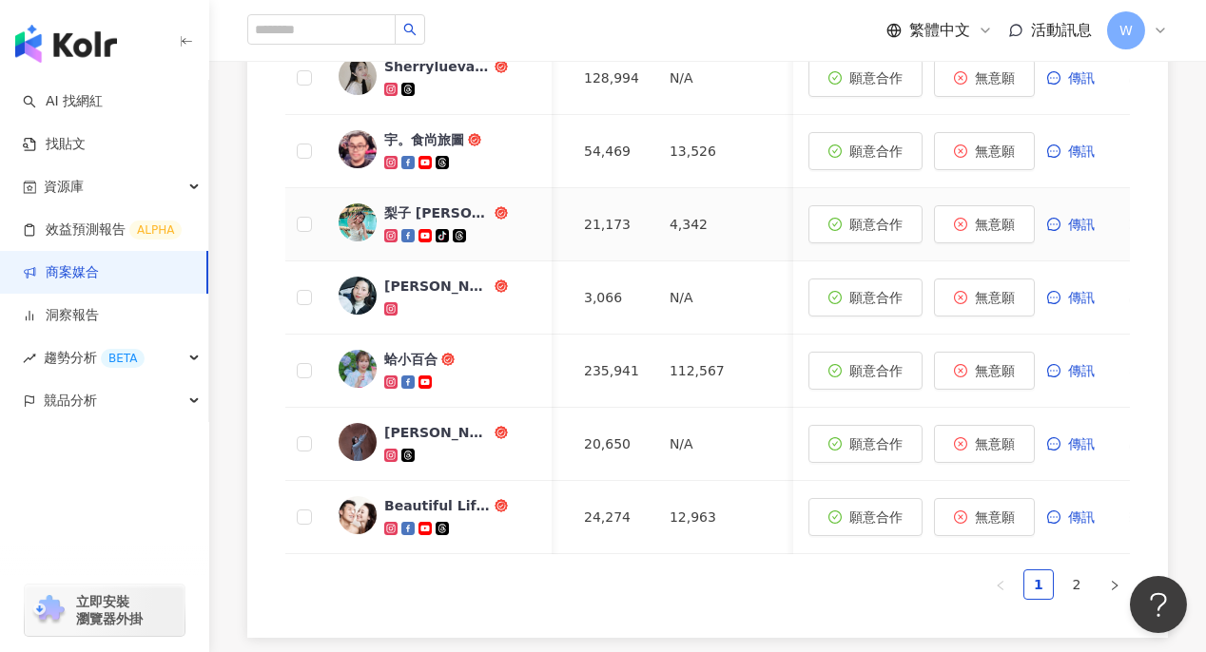
click at [389, 207] on div "梨子 liz" at bounding box center [437, 212] width 106 height 19
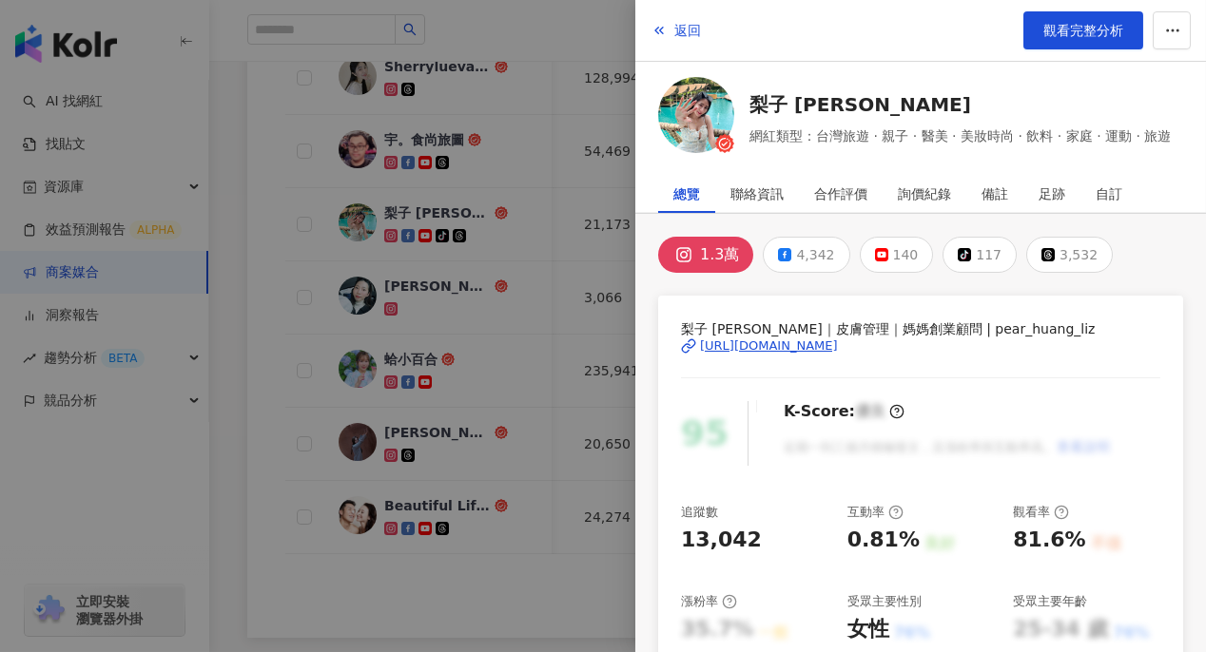
click at [779, 343] on div "https://www.instagram.com/pear_huang_liz/" at bounding box center [769, 346] width 138 height 17
click at [526, 178] on div at bounding box center [603, 326] width 1206 height 652
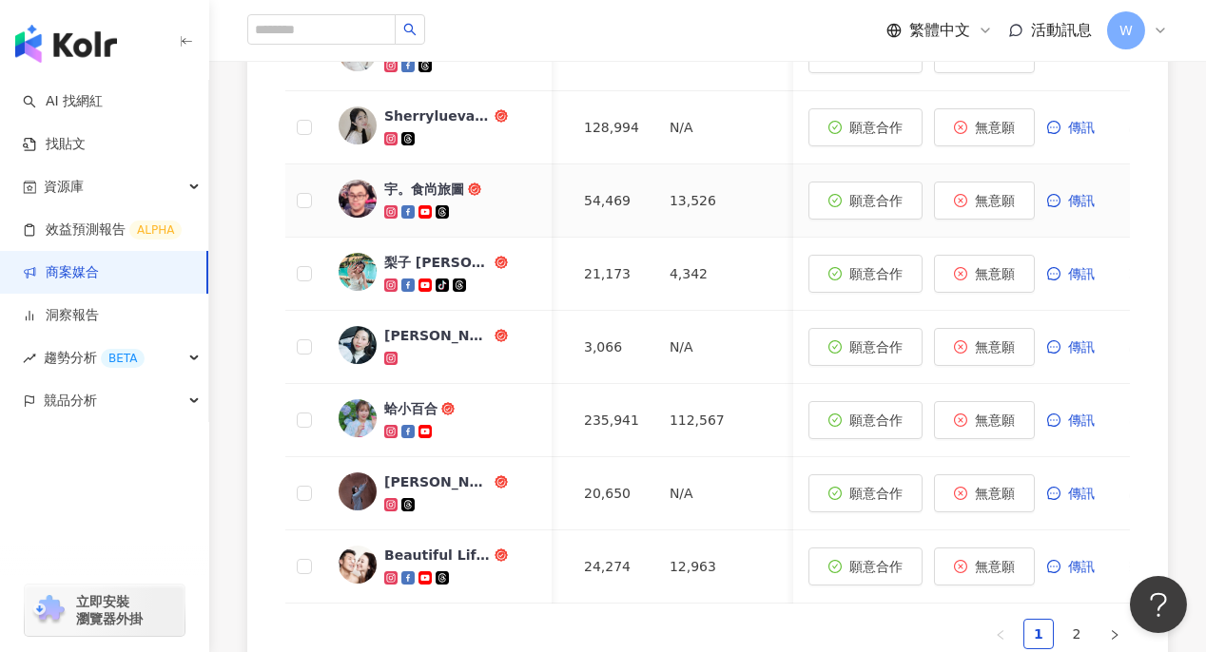
scroll to position [847, 0]
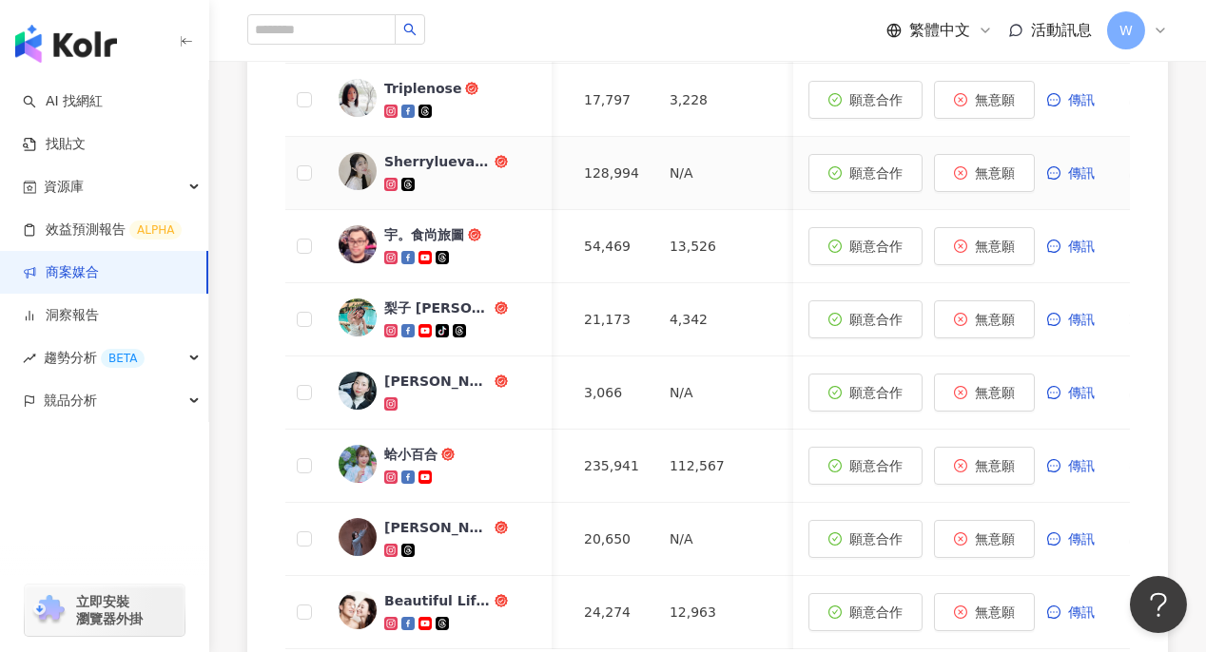
click at [461, 161] on div "Sherryluevans" at bounding box center [437, 161] width 106 height 19
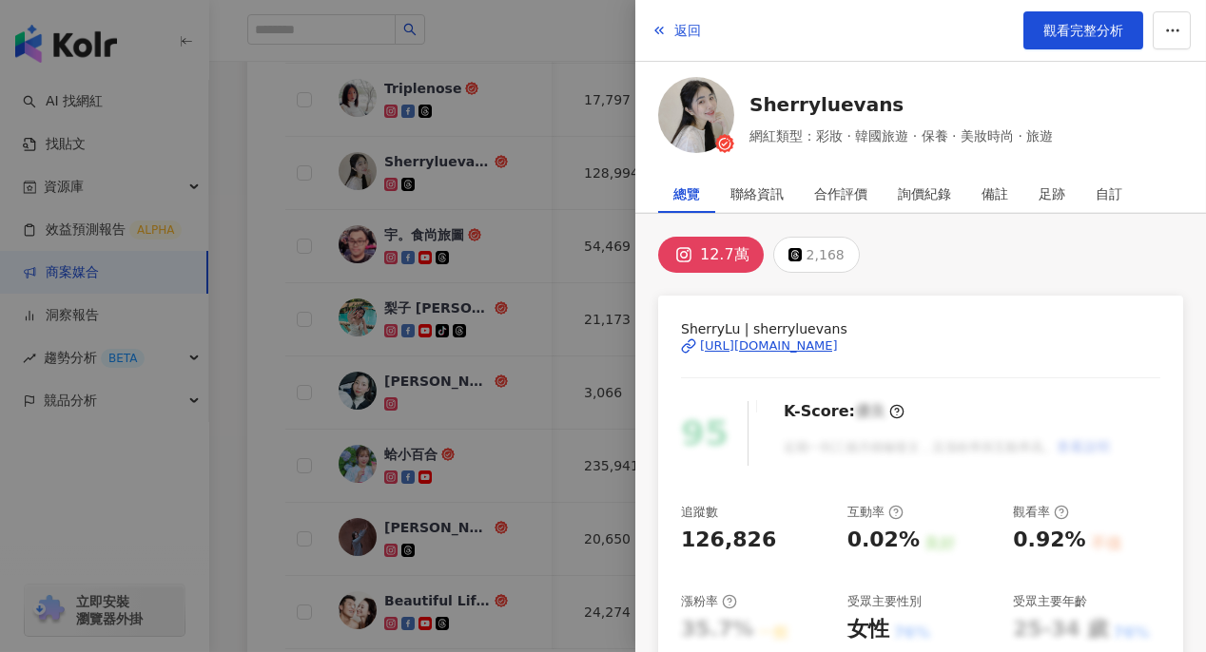
click at [742, 344] on div "https://www.instagram.com/sherryluevans/" at bounding box center [769, 346] width 138 height 17
click at [537, 172] on div at bounding box center [603, 326] width 1206 height 652
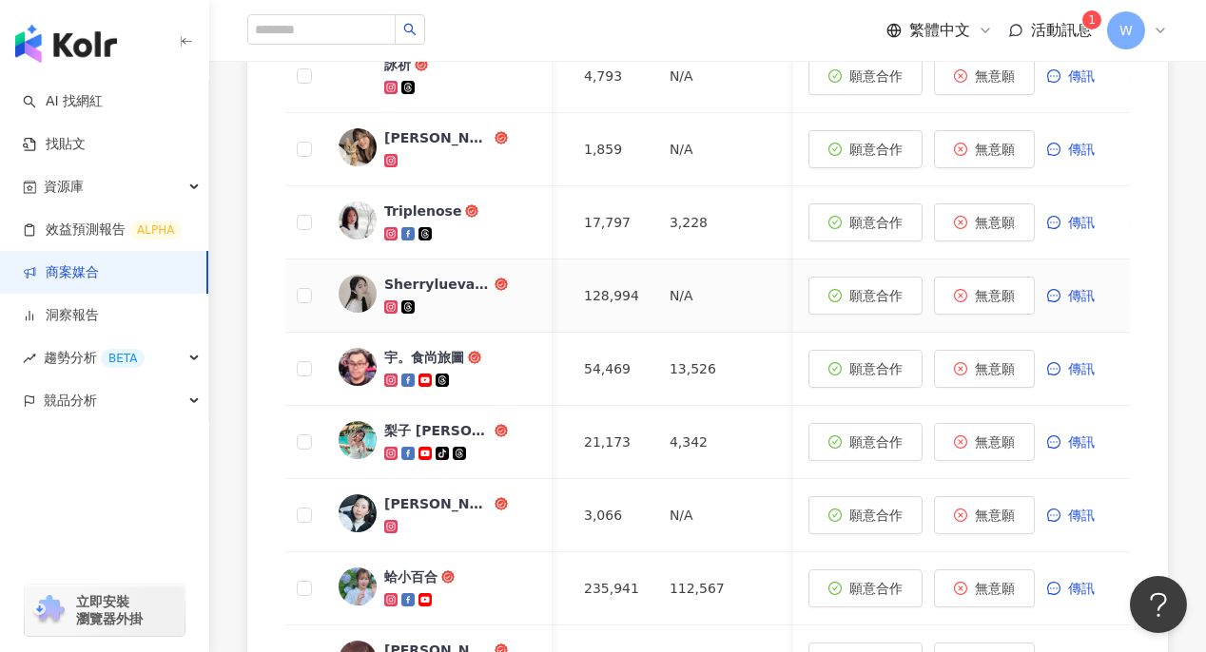
scroll to position [658, 0]
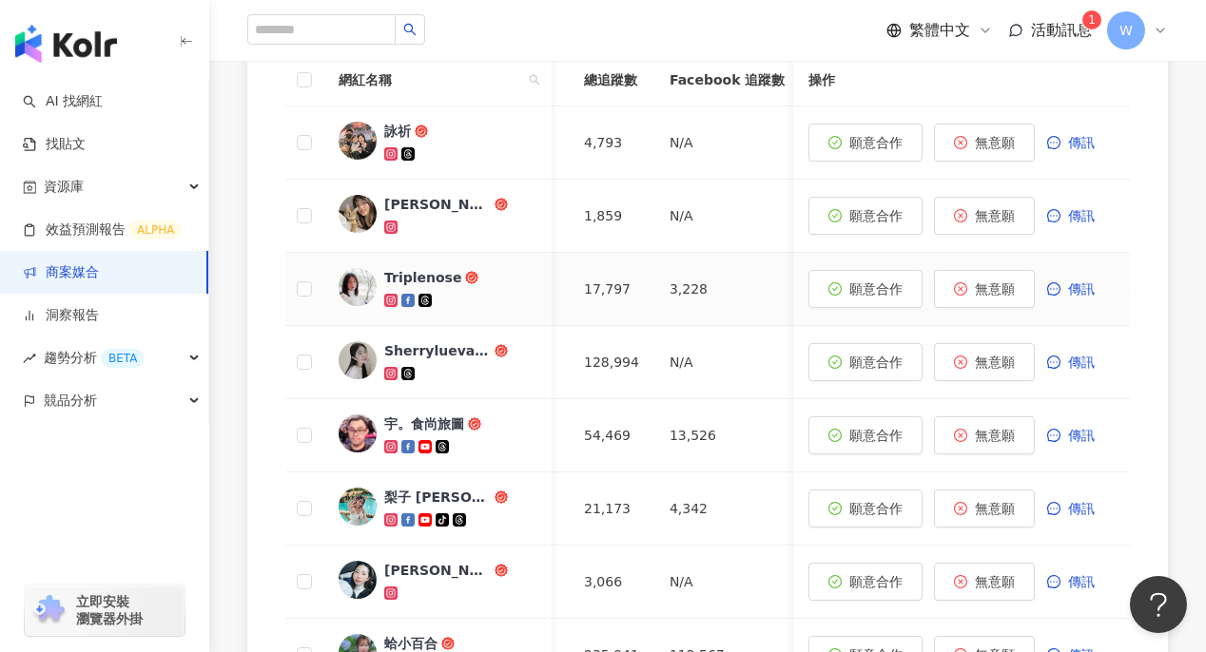
click at [409, 268] on div "Triplenose" at bounding box center [422, 277] width 77 height 19
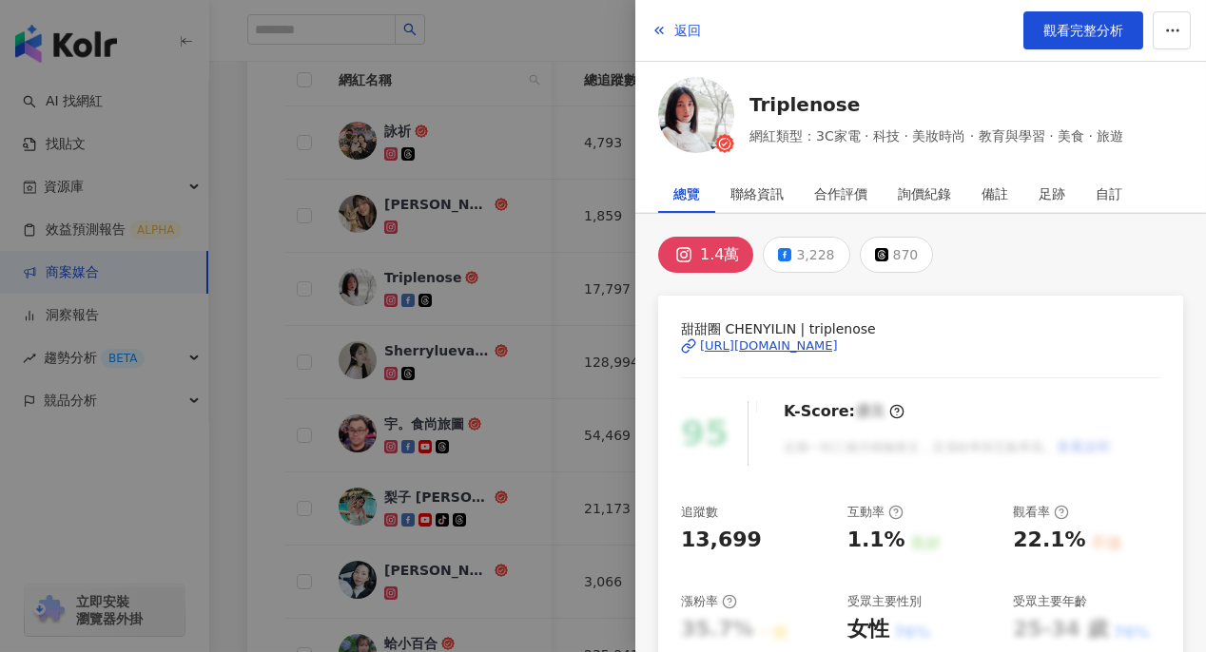
click at [744, 343] on div "https://www.instagram.com/triplenose/" at bounding box center [769, 346] width 138 height 17
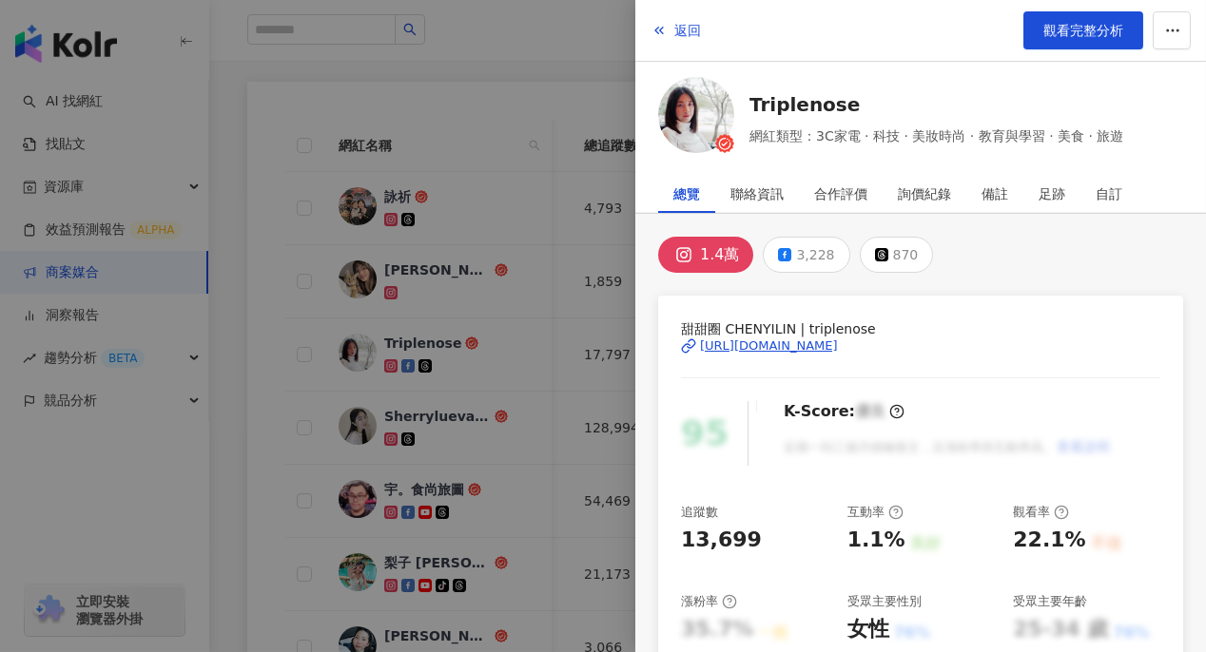
scroll to position [562, 0]
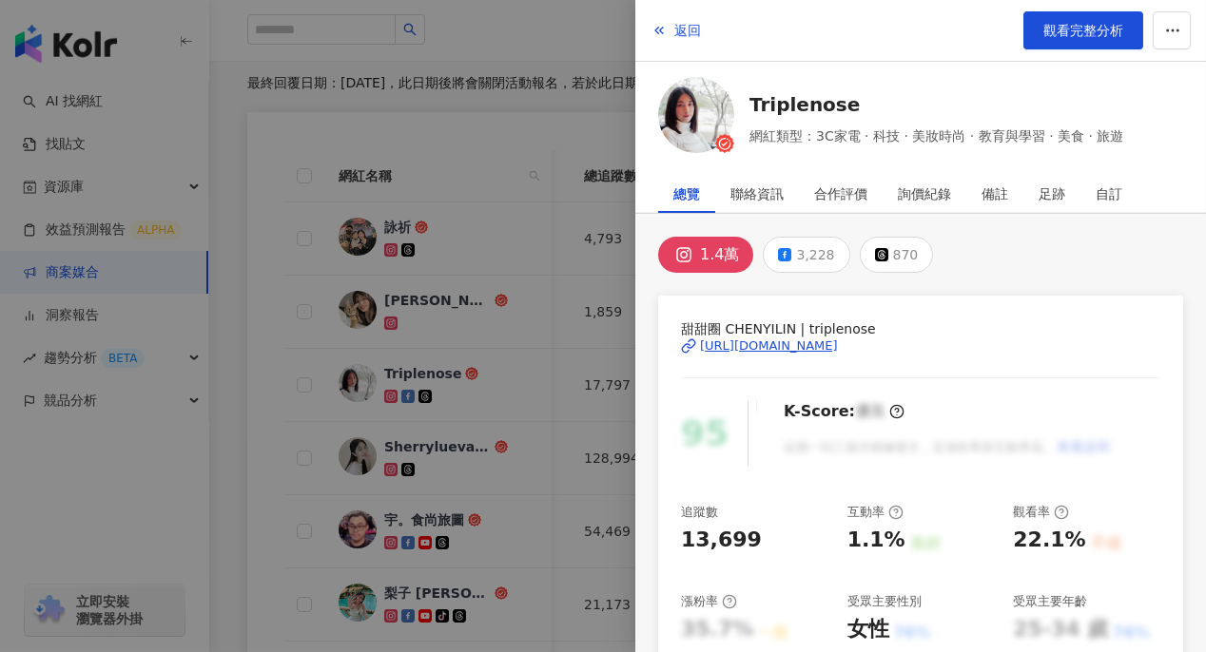
click at [517, 183] on div at bounding box center [603, 326] width 1206 height 652
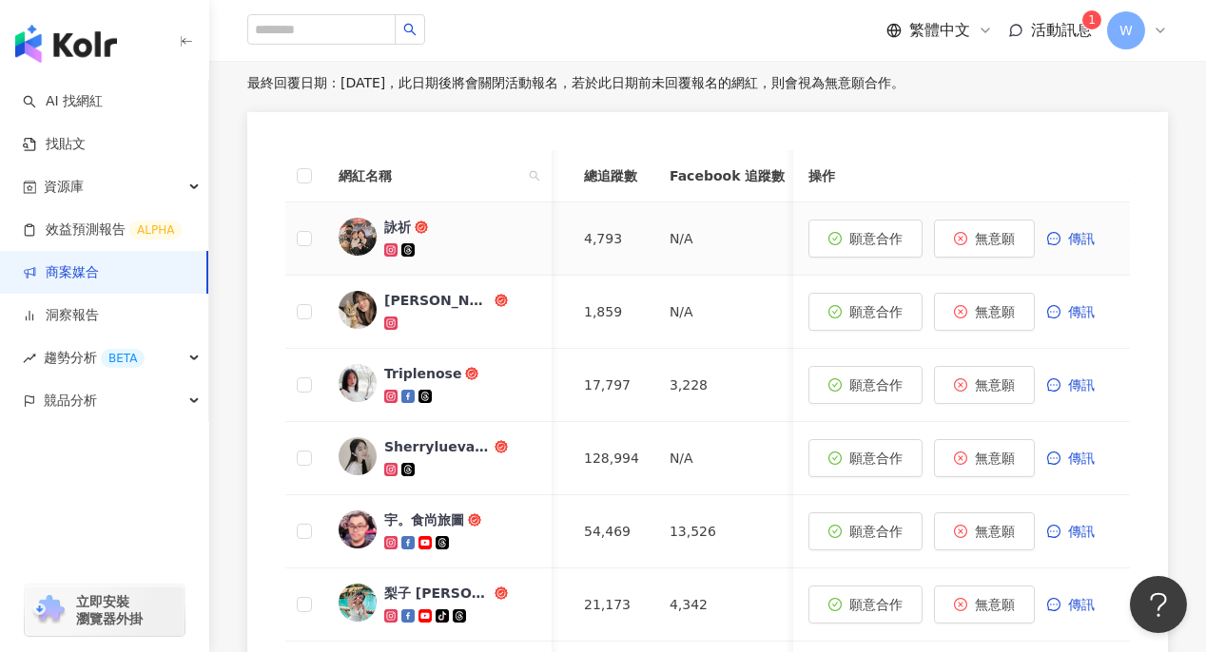
click at [395, 218] on div "詠祈" at bounding box center [397, 227] width 27 height 19
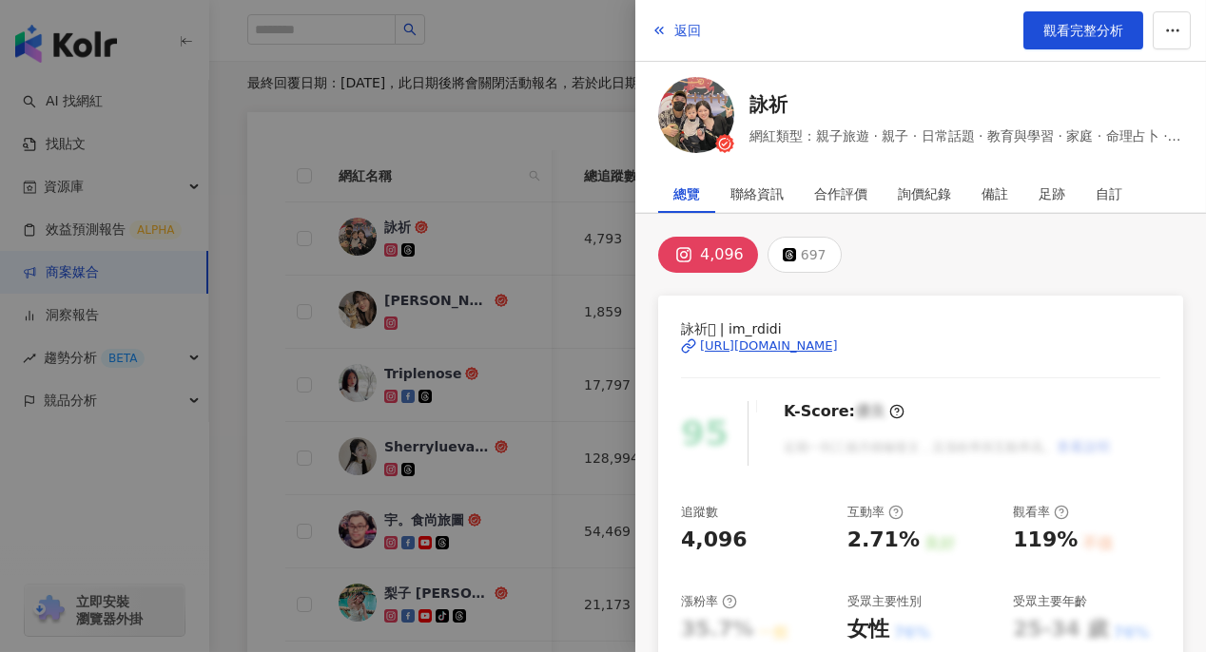
click at [474, 206] on div at bounding box center [603, 326] width 1206 height 652
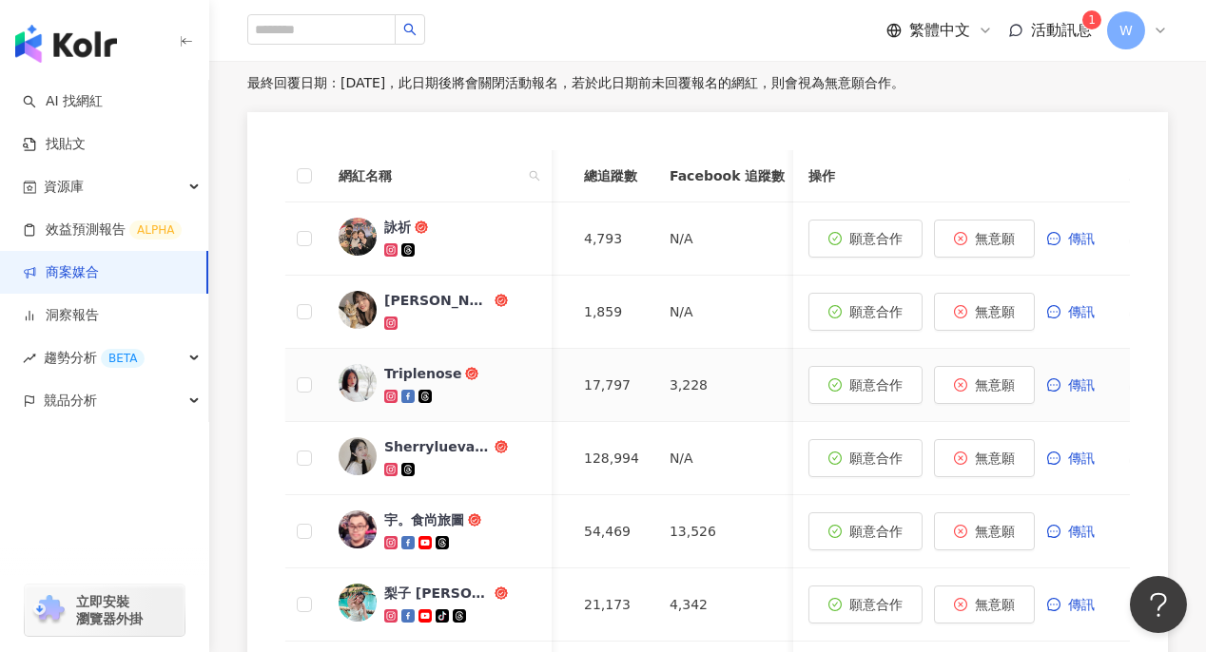
click at [422, 375] on div "Triplenose" at bounding box center [422, 373] width 77 height 19
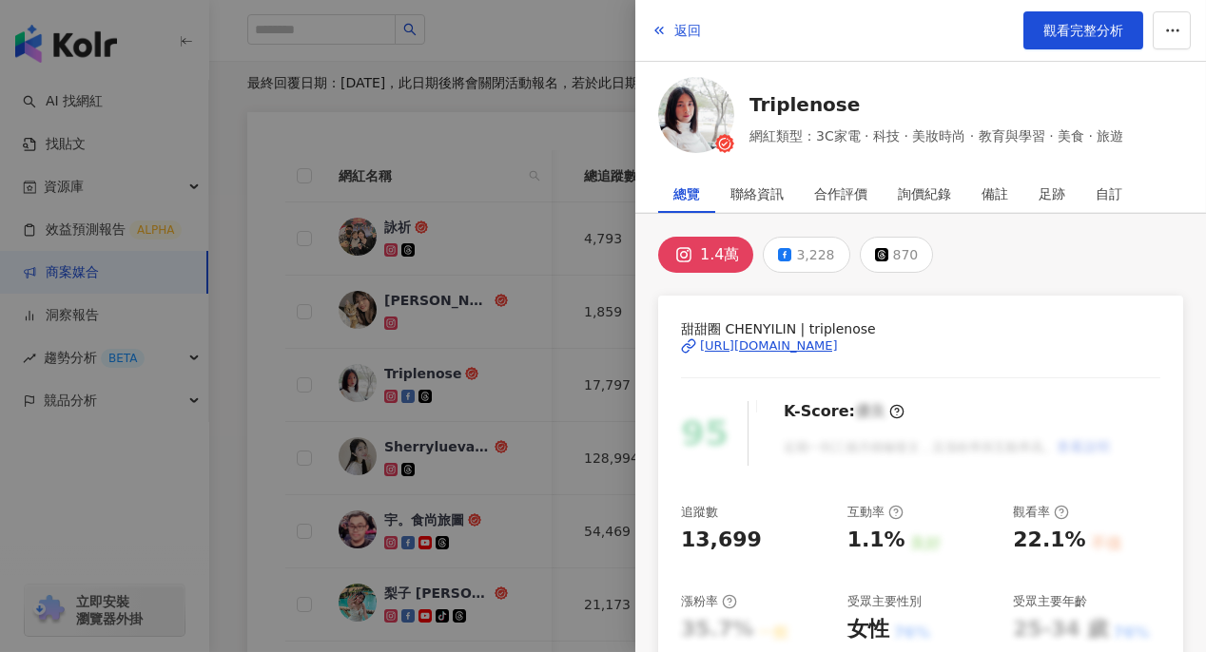
click at [422, 375] on div at bounding box center [603, 326] width 1206 height 652
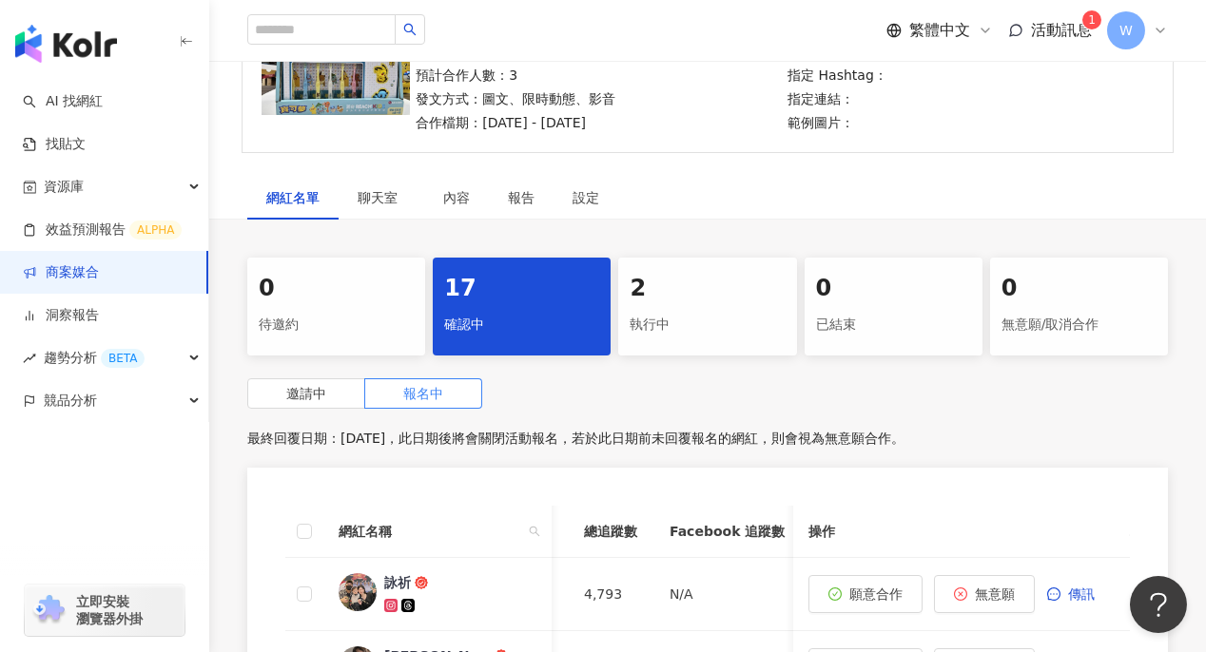
scroll to position [183, 0]
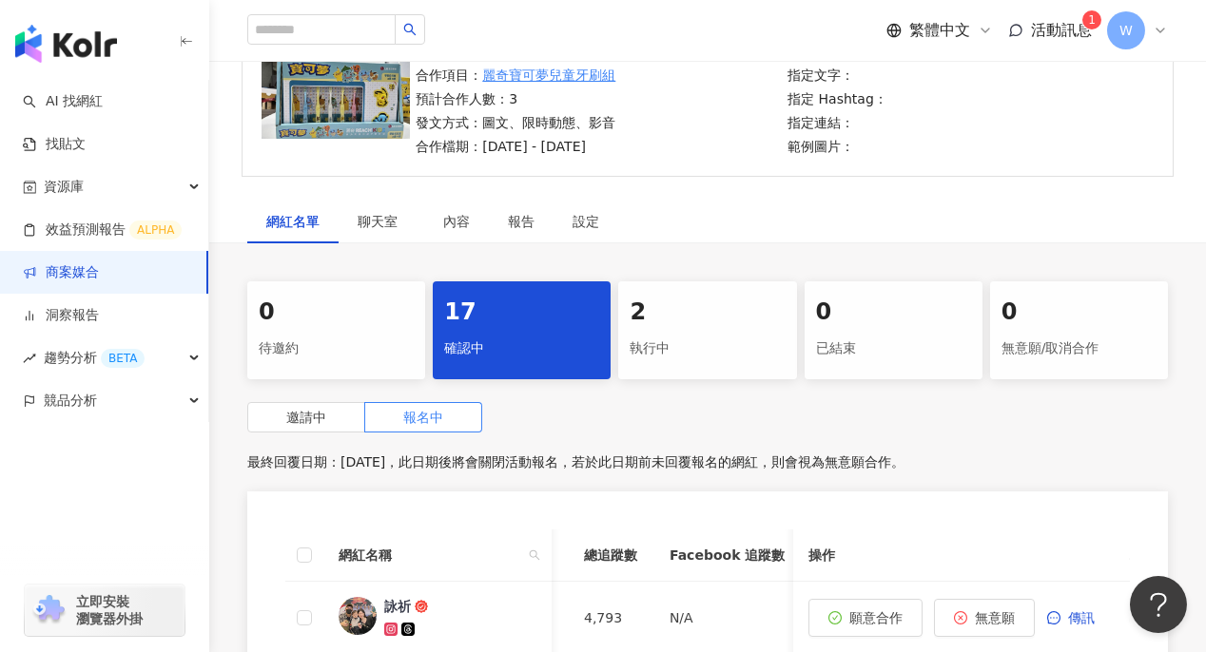
click at [672, 284] on div "2 執行中" at bounding box center [707, 330] width 178 height 98
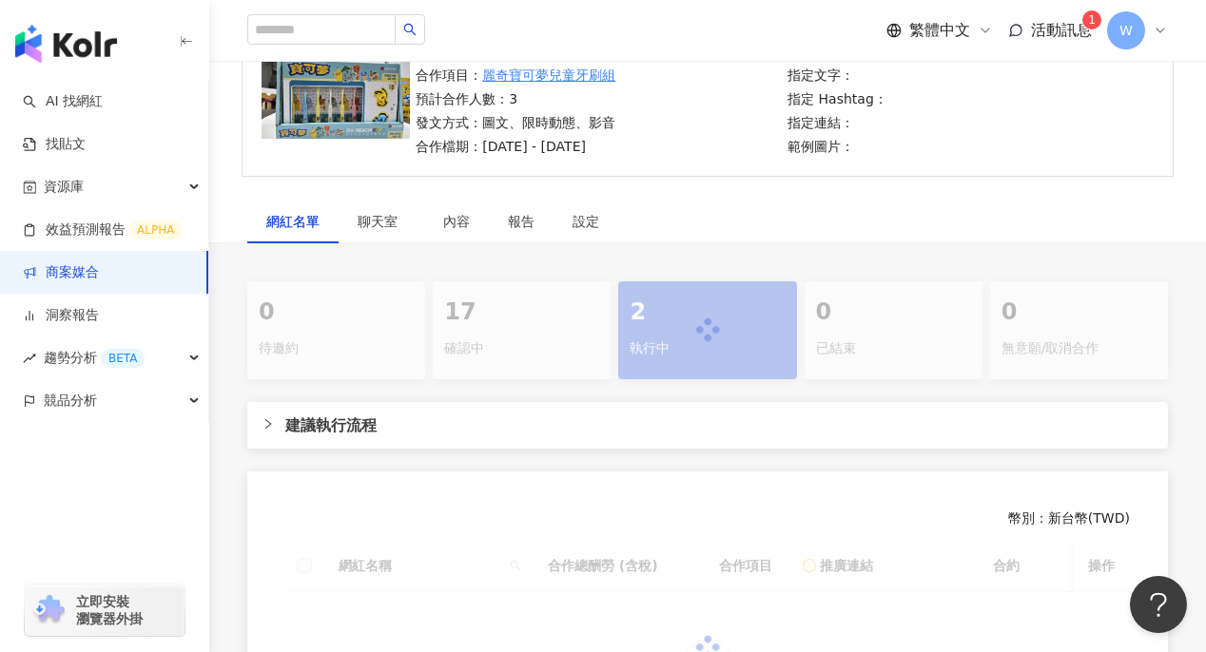
scroll to position [467, 0]
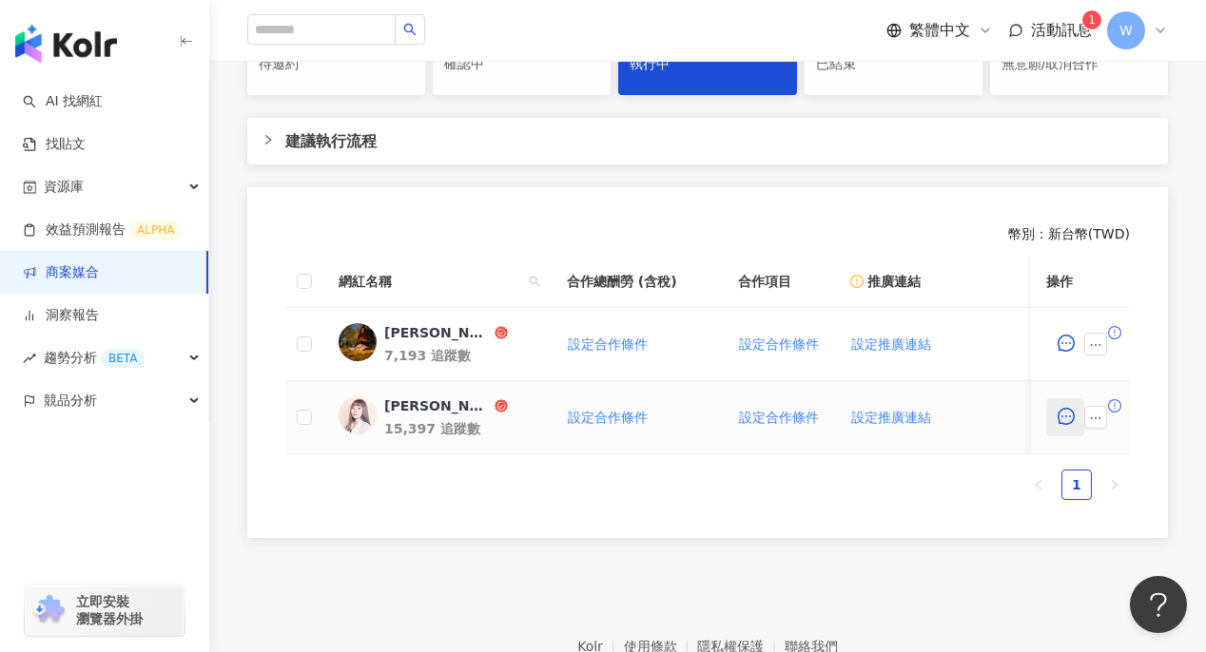
click at [1064, 419] on icon "message" at bounding box center [1065, 416] width 17 height 17
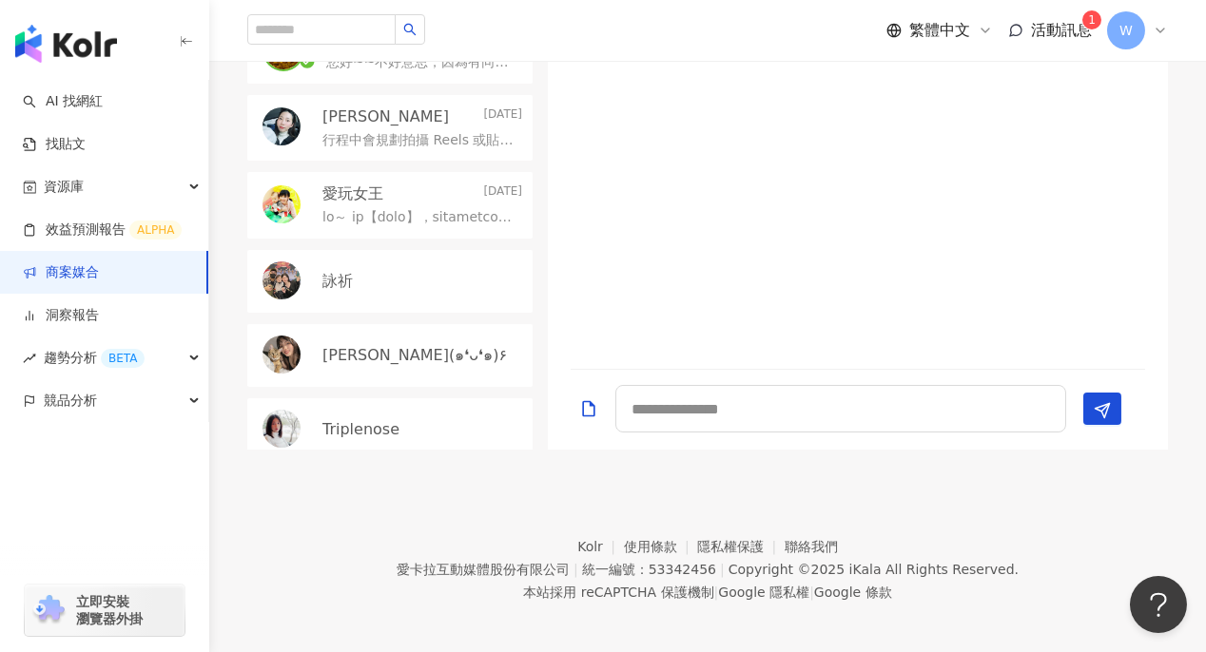
scroll to position [277, 0]
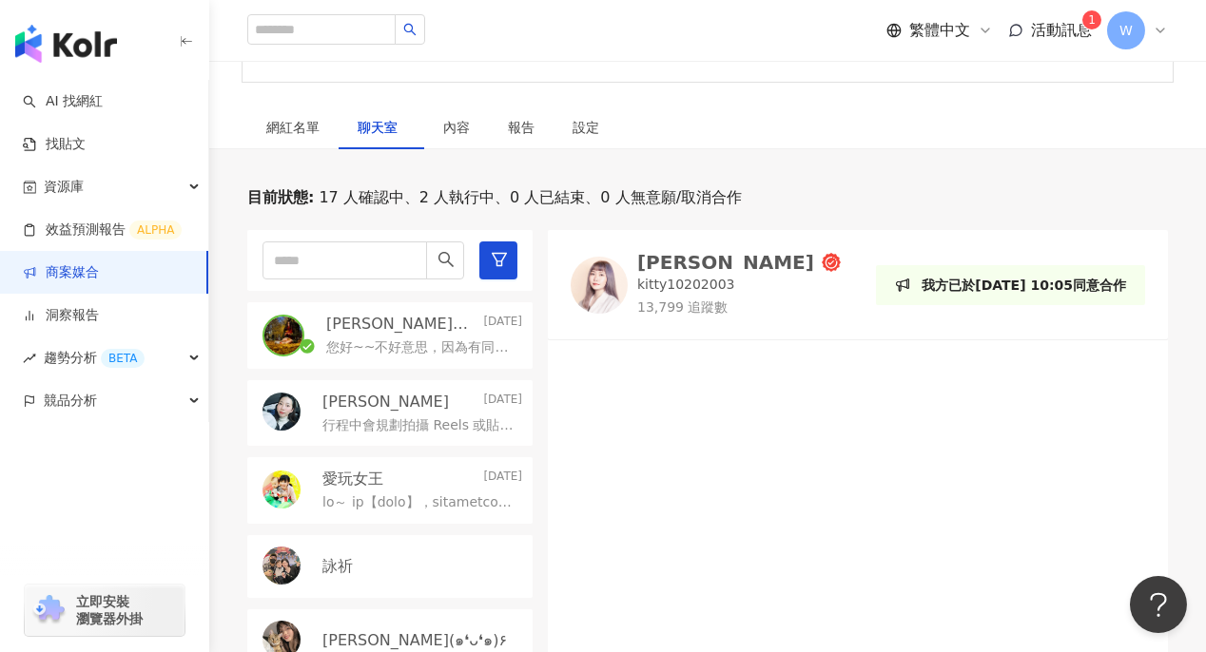
click at [677, 259] on div "黃靜靜Ivy" at bounding box center [725, 262] width 177 height 19
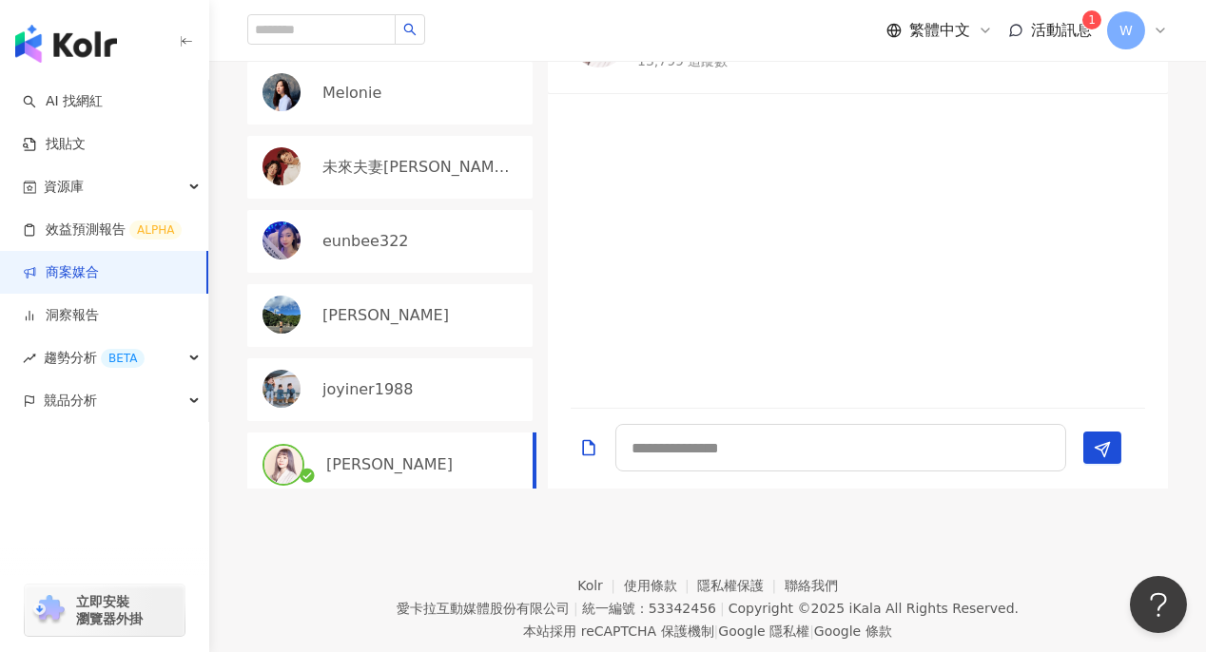
scroll to position [570, 0]
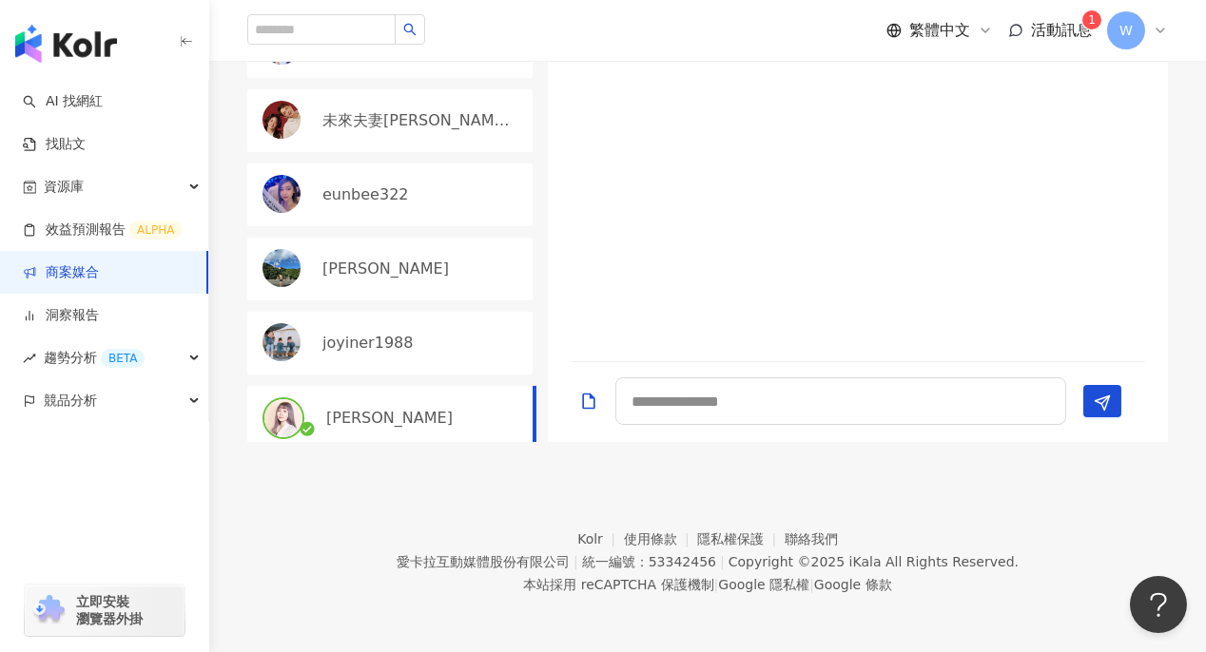
click at [398, 415] on div "黃靜靜Ivy" at bounding box center [424, 418] width 196 height 21
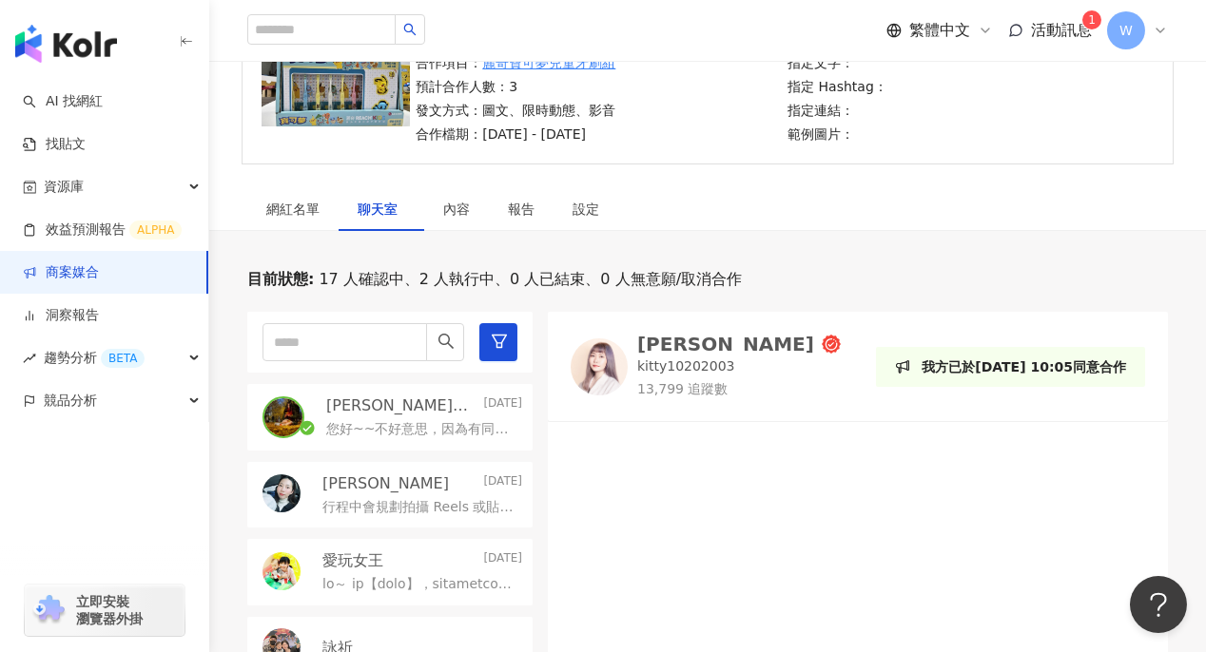
scroll to position [0, 0]
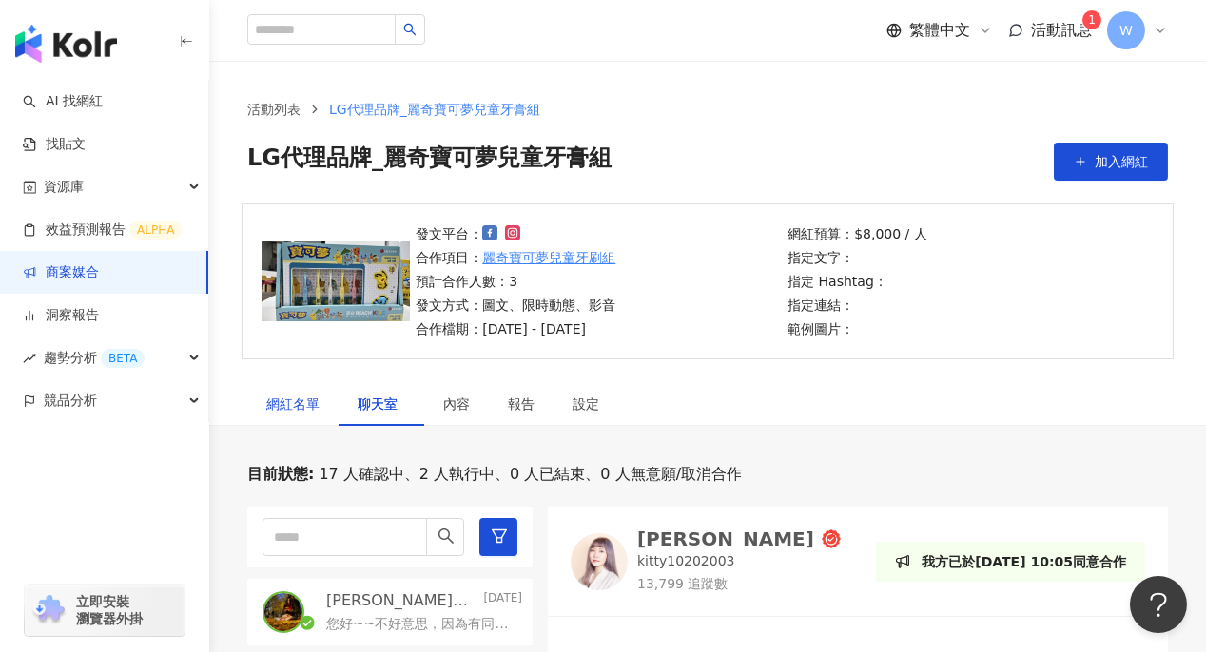
click at [313, 408] on div "網紅名單" at bounding box center [292, 404] width 53 height 21
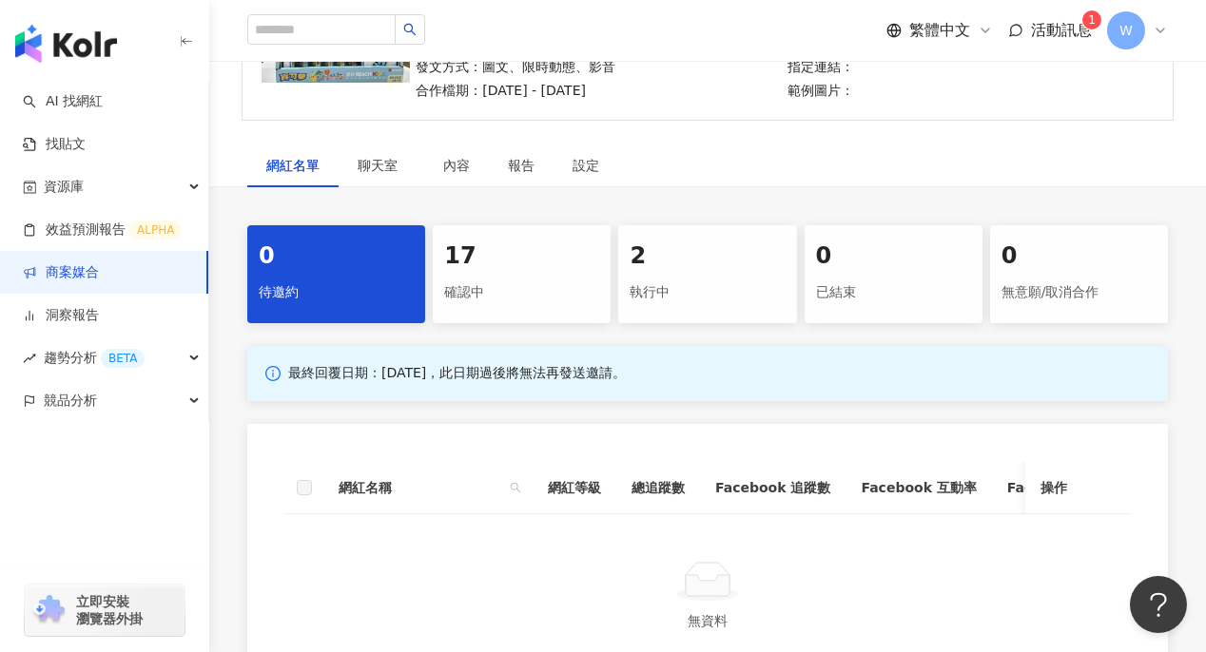
scroll to position [190, 0]
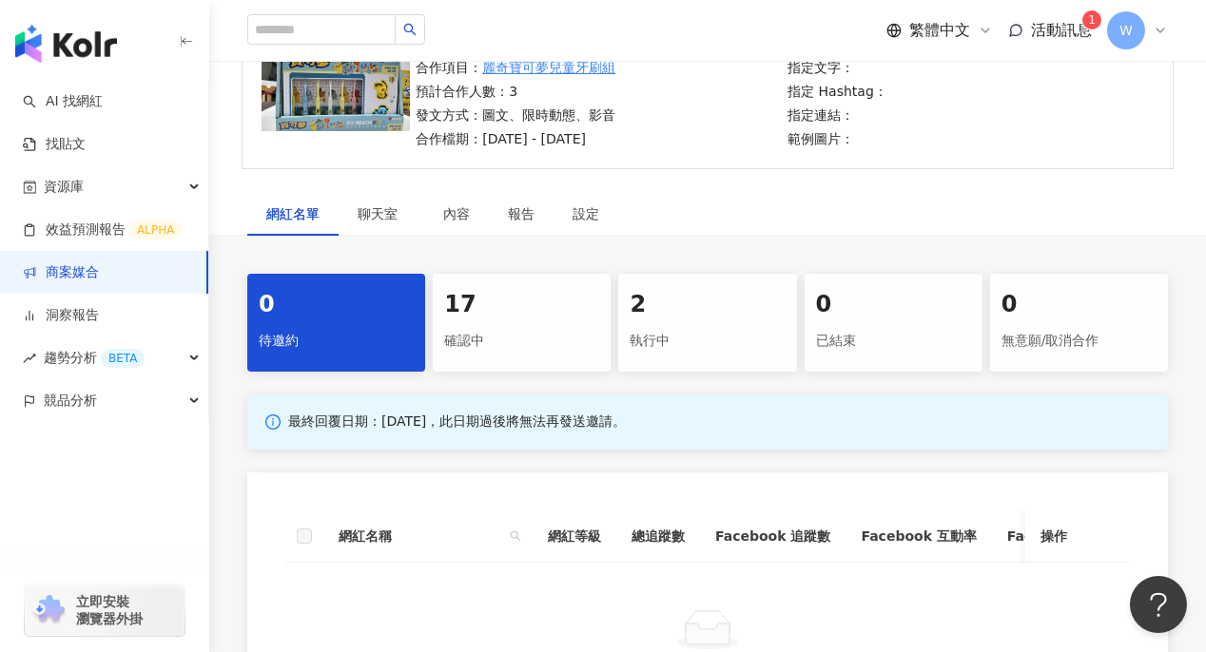
click at [686, 338] on div "執行中" at bounding box center [706, 341] width 155 height 32
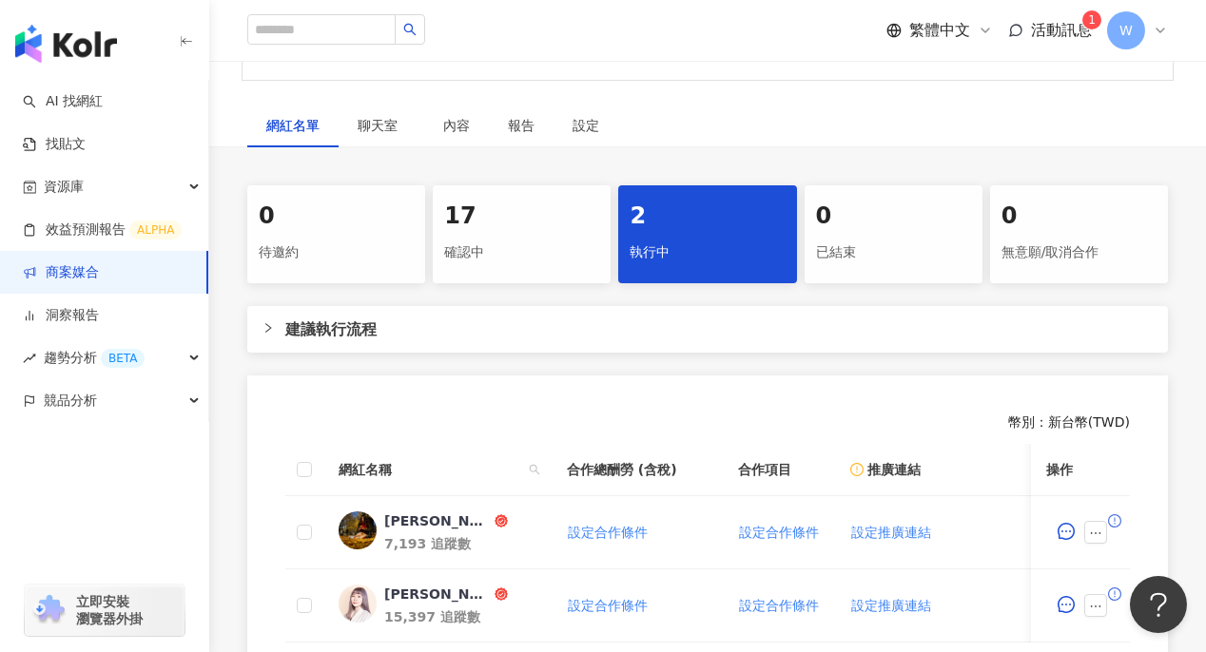
scroll to position [379, 0]
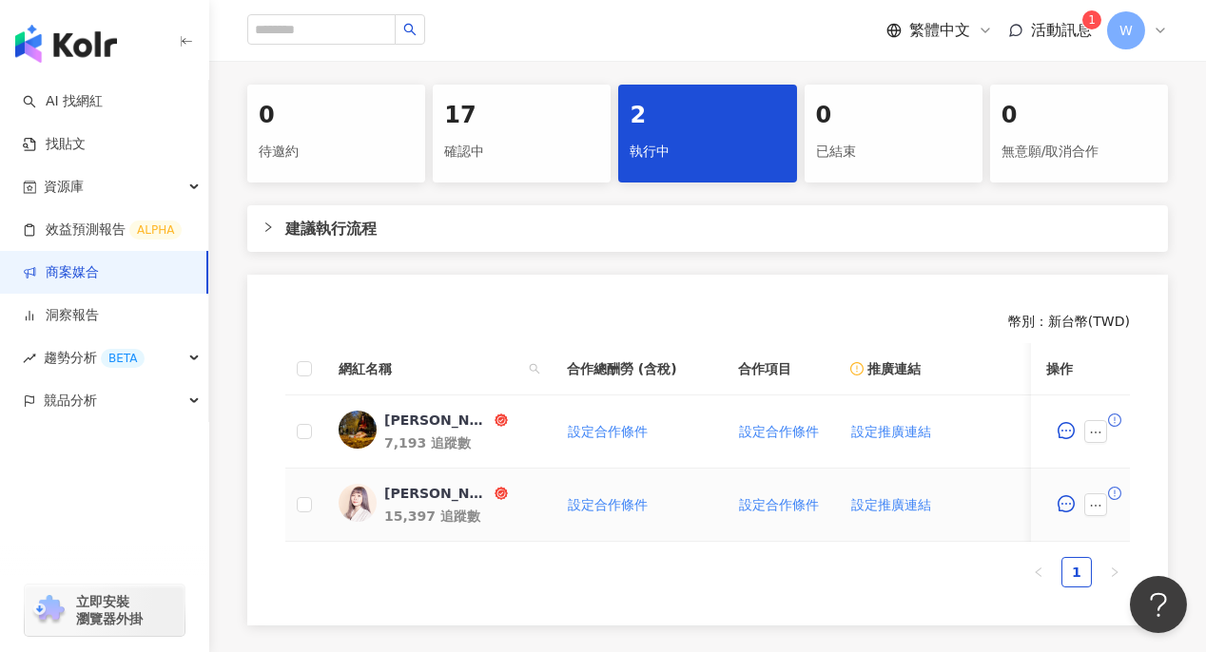
click at [409, 490] on div "黃靜靜Ivy" at bounding box center [437, 493] width 106 height 19
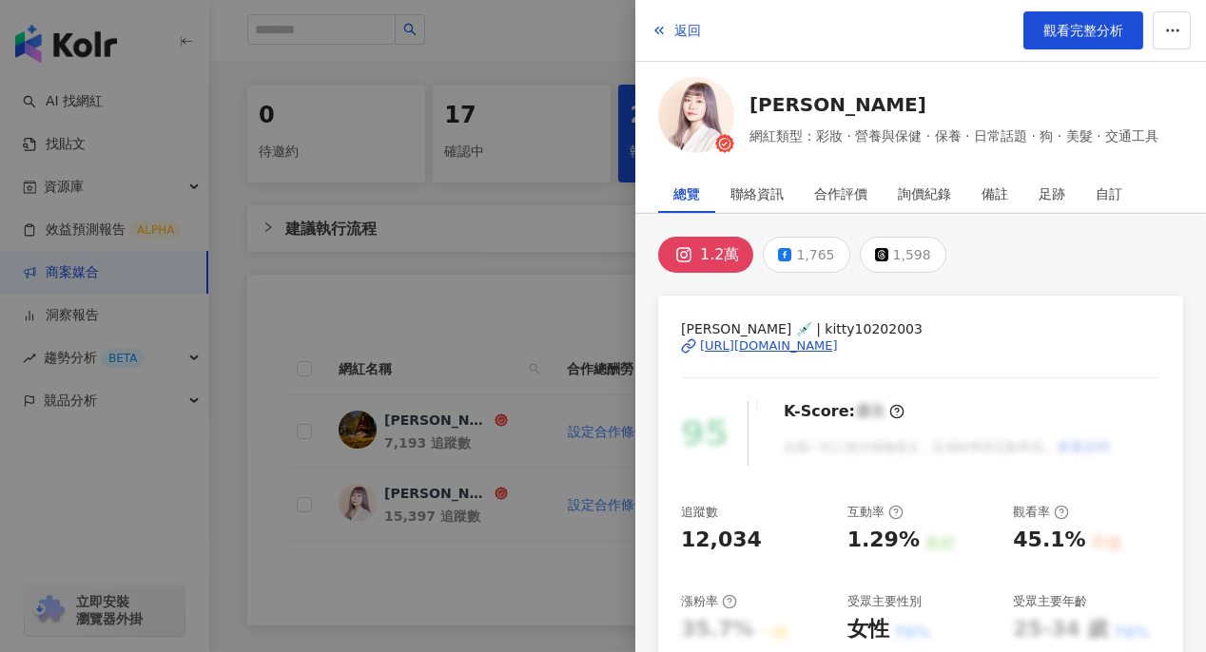
click at [746, 346] on div "https://www.instagram.com/kitty10202003/" at bounding box center [769, 346] width 138 height 17
click at [542, 295] on div at bounding box center [603, 326] width 1206 height 652
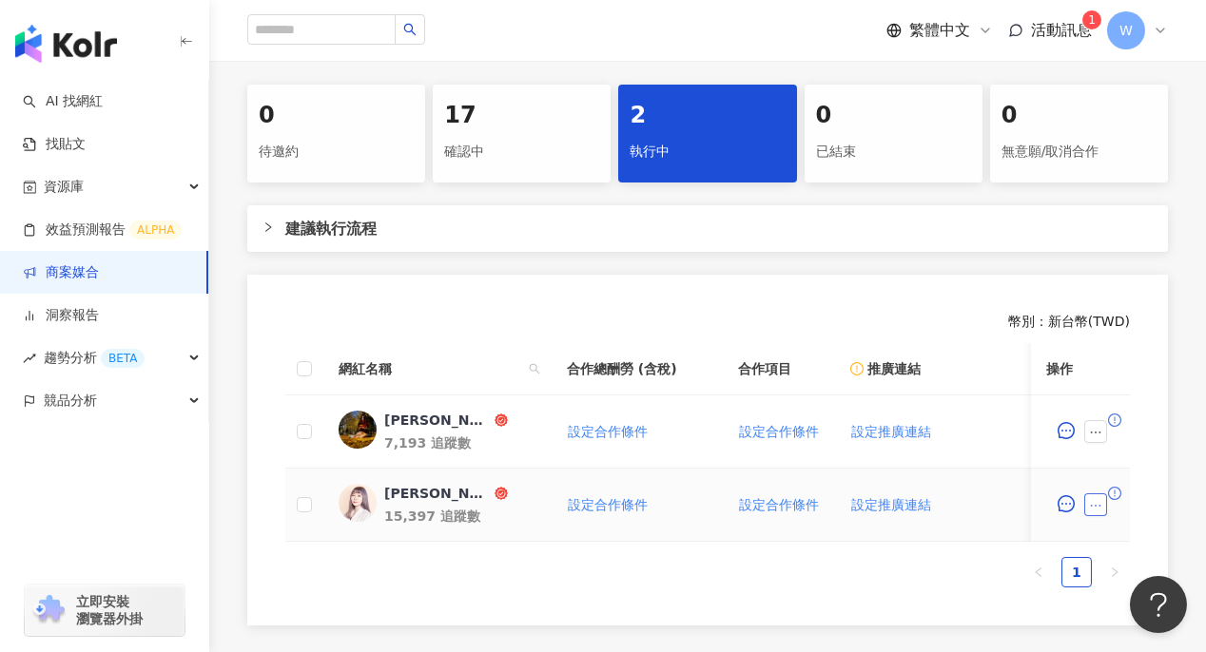
click at [1090, 503] on icon "ellipsis" at bounding box center [1095, 505] width 13 height 13
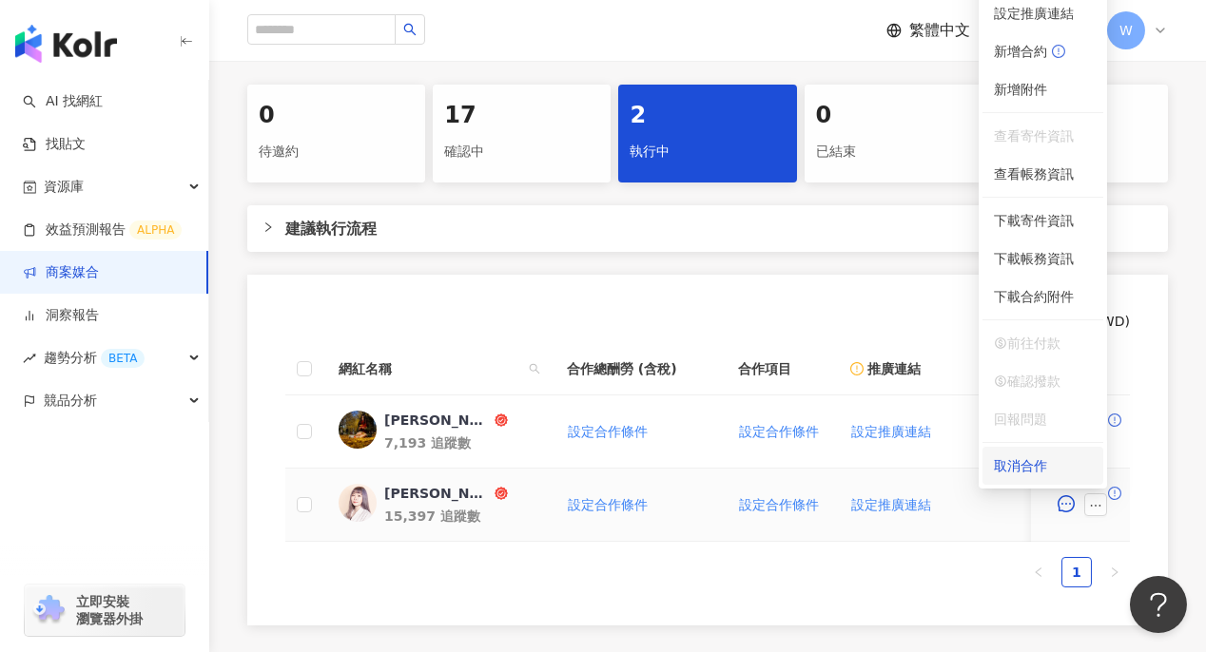
click at [1056, 461] on div "取消合作" at bounding box center [1043, 465] width 98 height 21
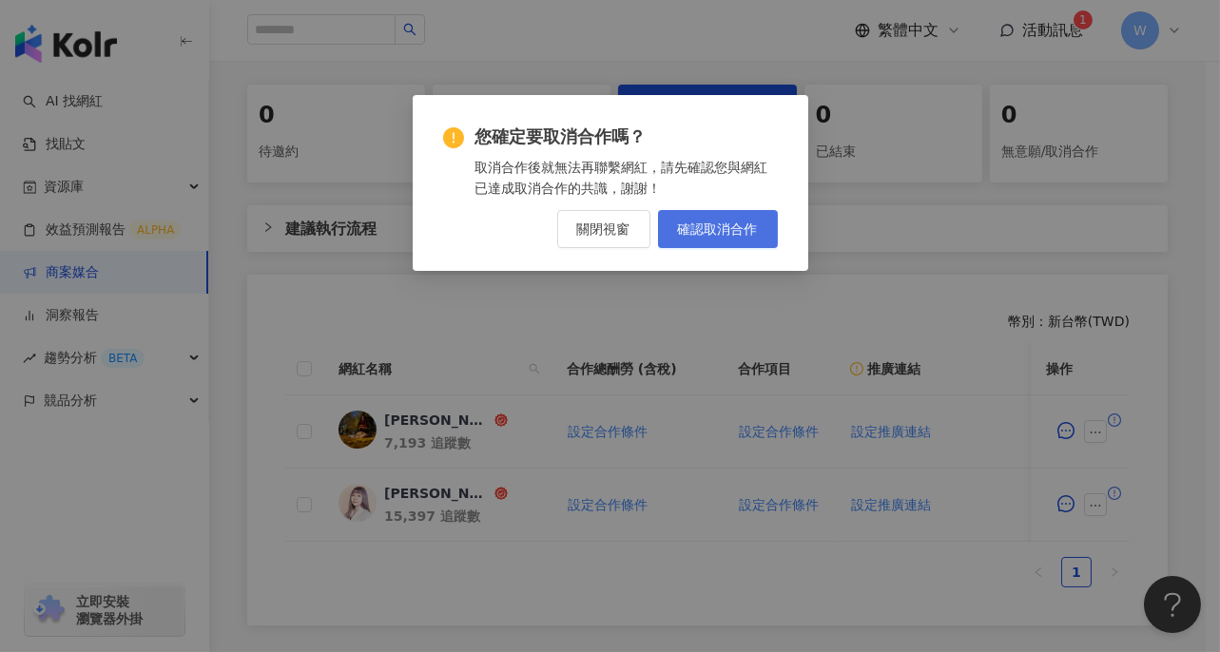
click at [691, 230] on span "確認取消合作" at bounding box center [718, 229] width 80 height 15
